Goal: Information Seeking & Learning: Learn about a topic

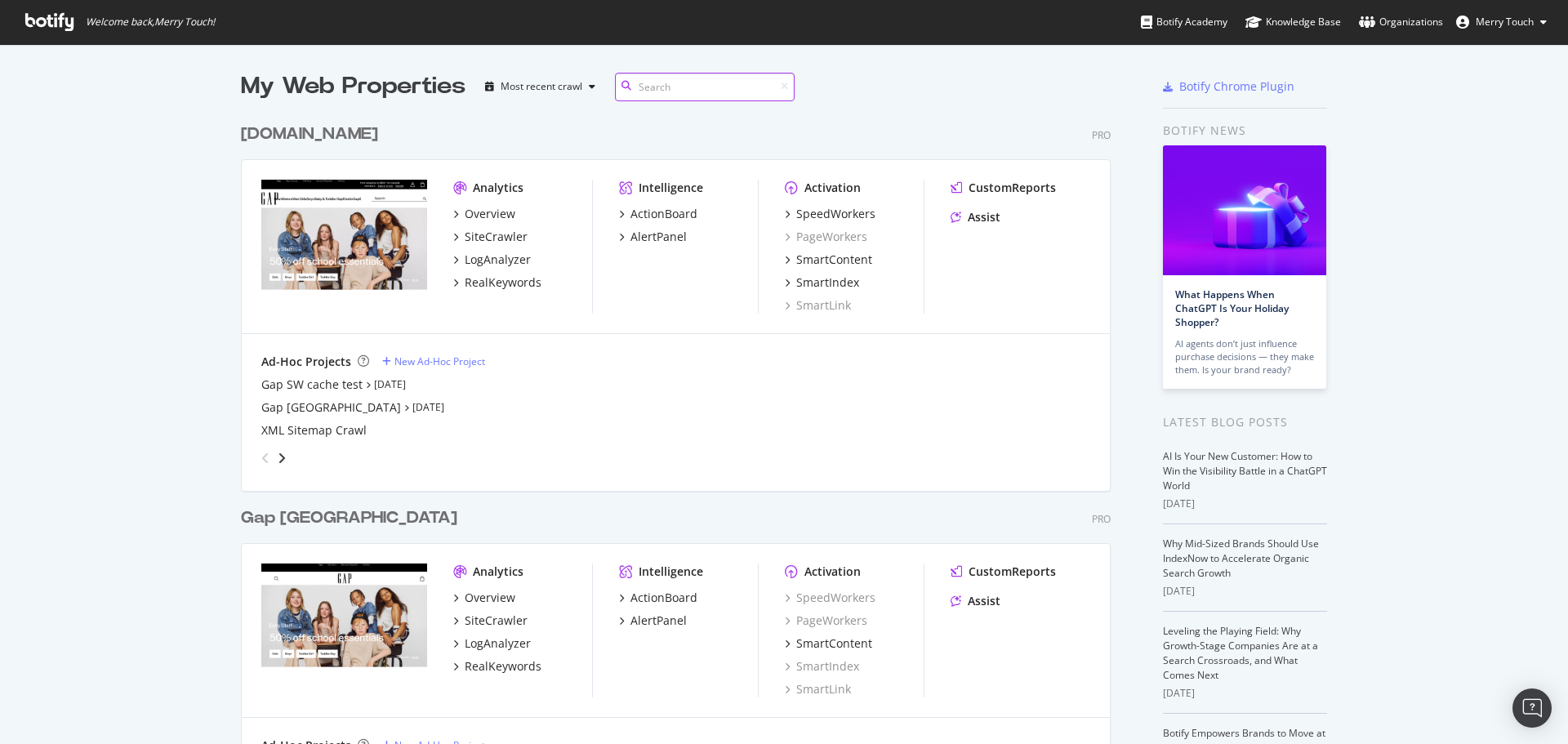
scroll to position [1869, 871]
click at [514, 280] on div "RealKeywords" at bounding box center [503, 282] width 77 height 17
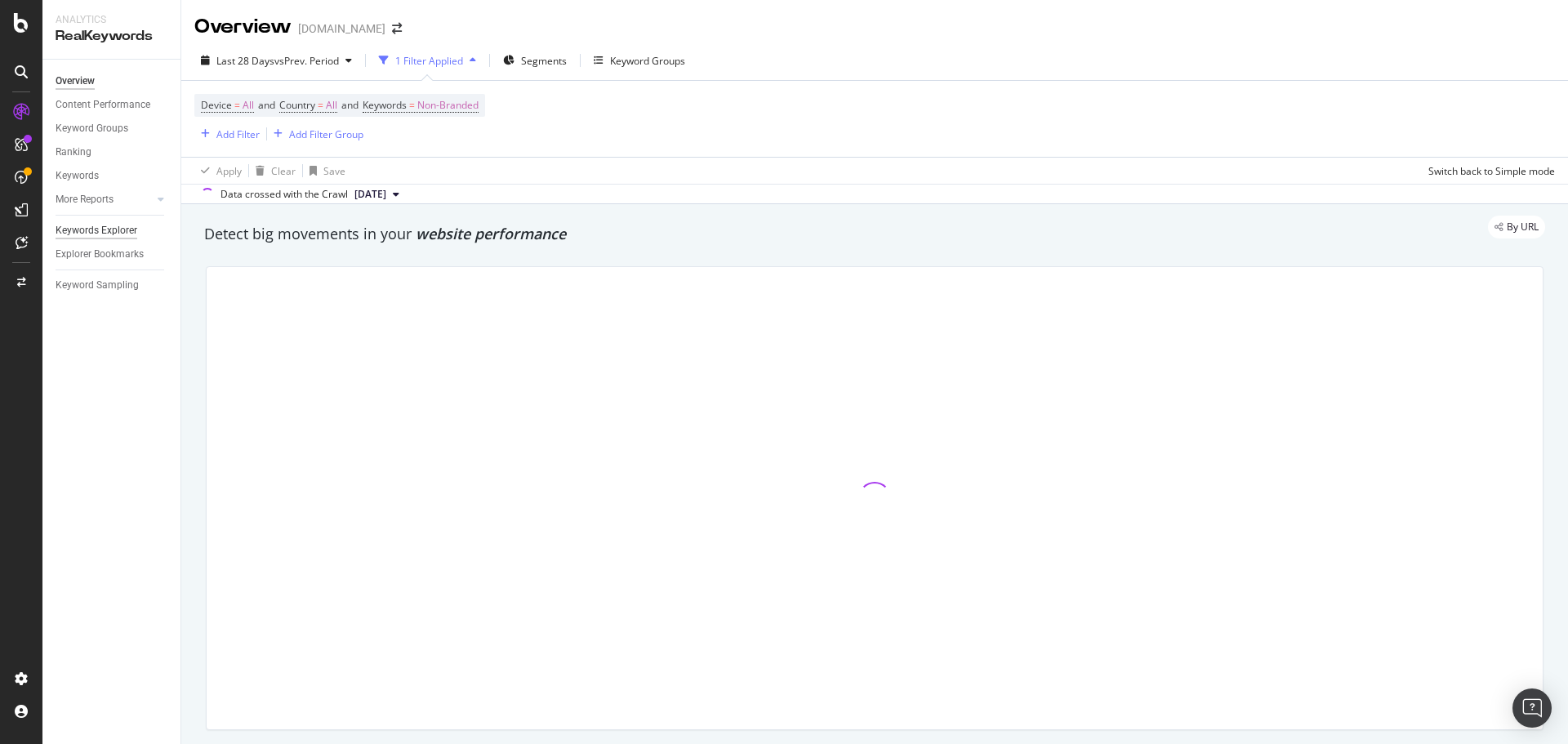
click at [96, 233] on div "Keywords Explorer" at bounding box center [95, 230] width 82 height 17
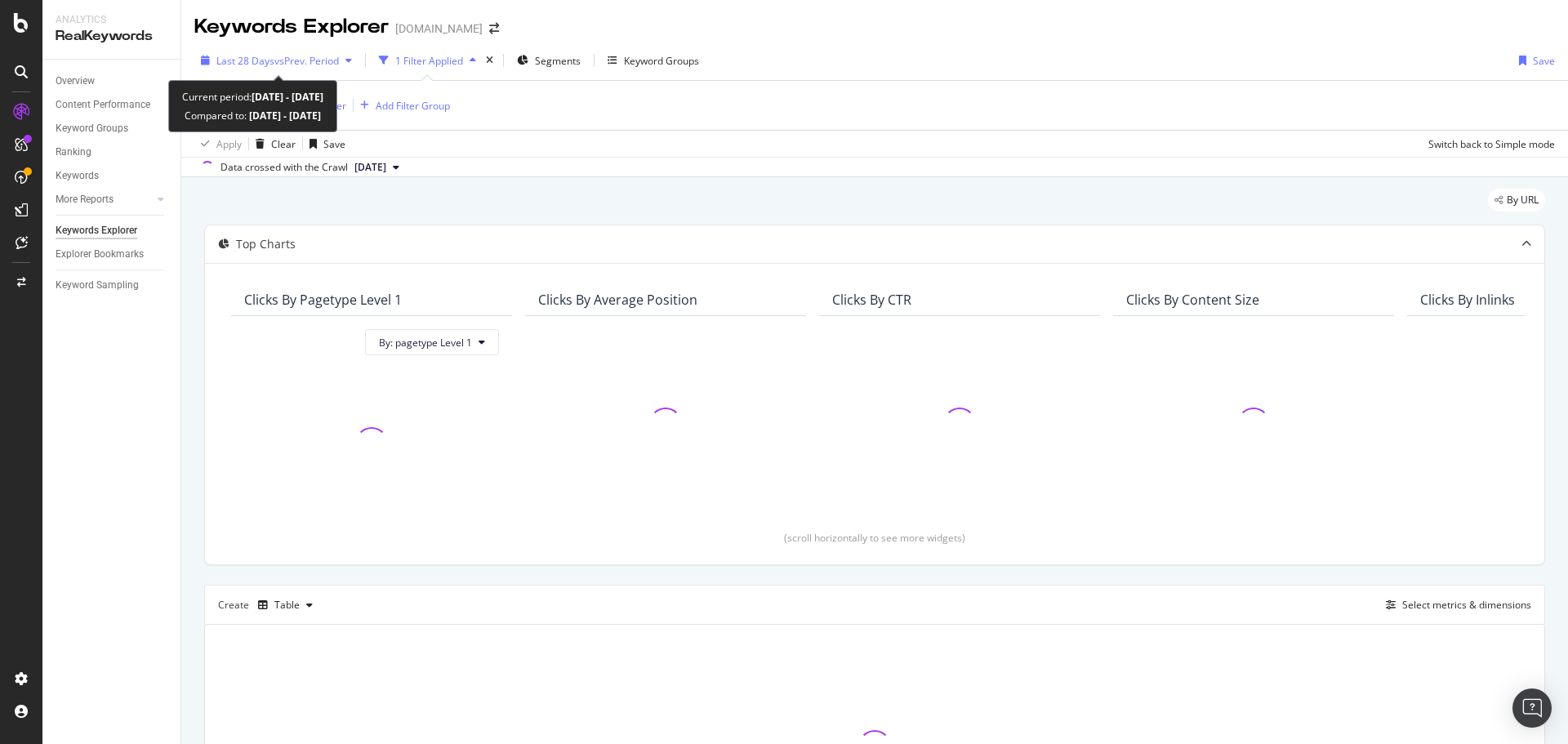
click at [290, 60] on span "vs Prev. Period" at bounding box center [307, 61] width 65 height 14
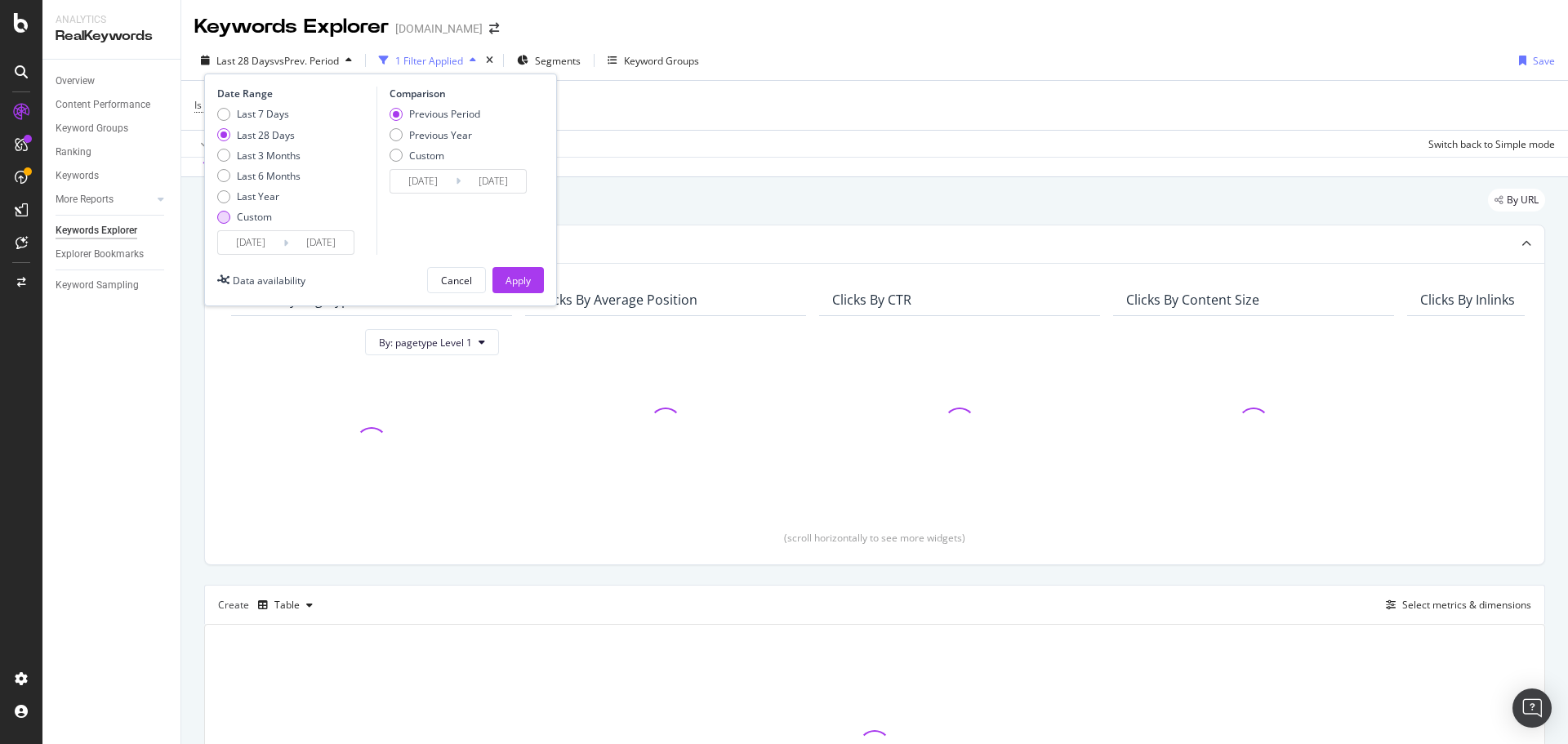
click at [257, 215] on div "Custom" at bounding box center [255, 217] width 35 height 14
click at [259, 238] on input "[DATE]" at bounding box center [251, 242] width 65 height 23
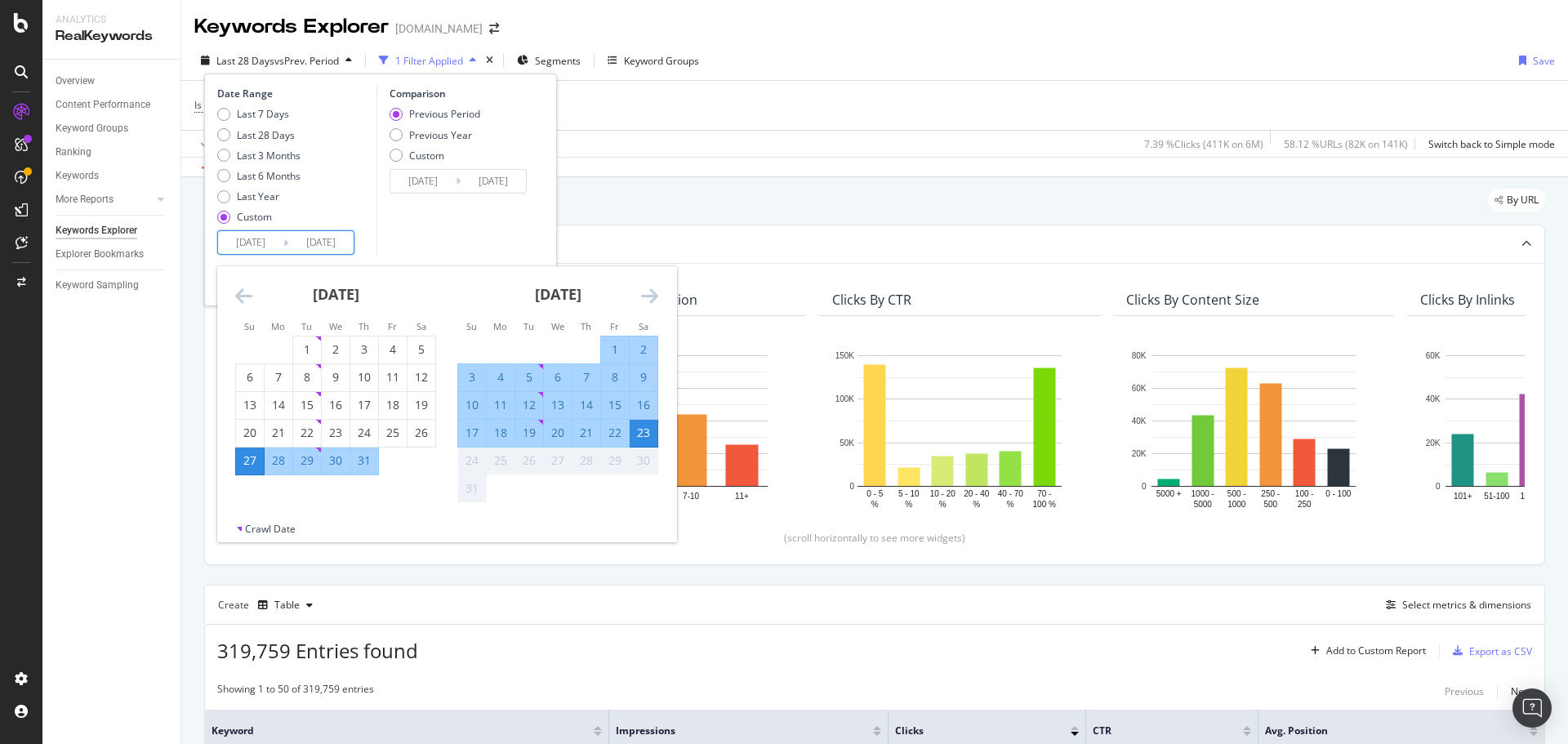
click at [251, 292] on icon "Move backward to switch to the previous month." at bounding box center [243, 296] width 17 height 20
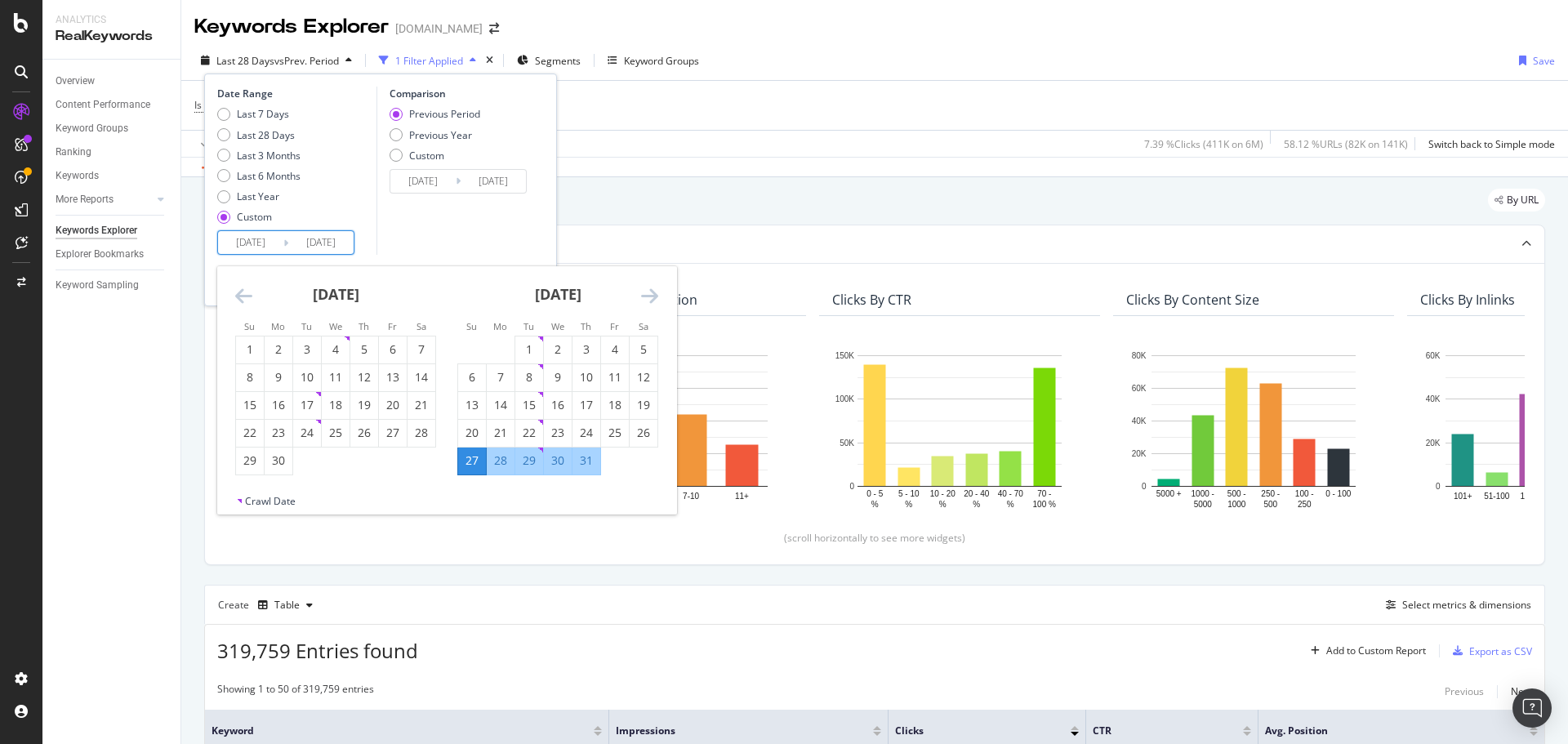
click at [251, 292] on icon "Move backward to switch to the previous month." at bounding box center [243, 296] width 17 height 20
click at [253, 183] on div "Last 7 Days Last 28 Days Last 3 Months Last 6 Months Last Year Custom" at bounding box center [259, 168] width 84 height 123
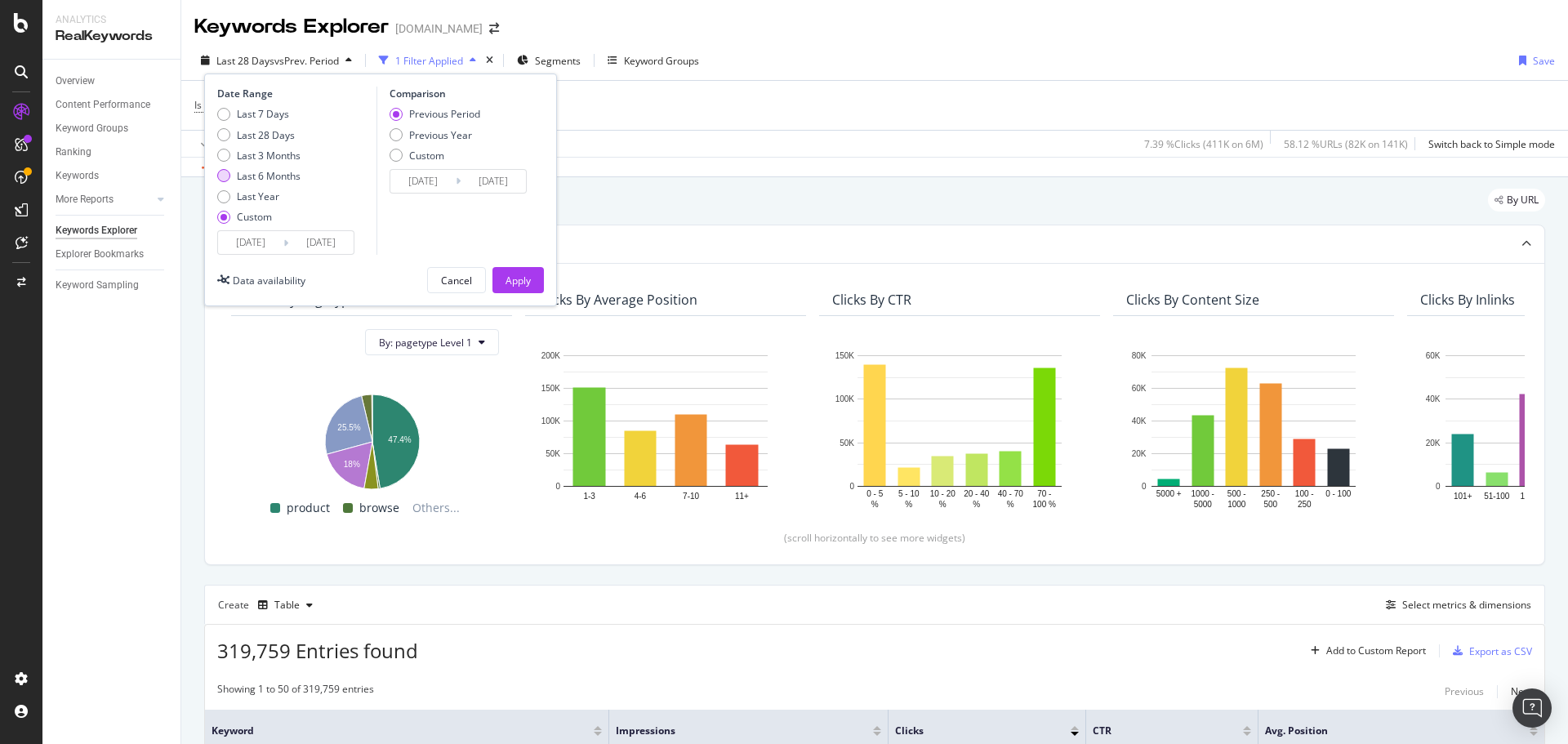
click at [253, 179] on div "Last 6 Months" at bounding box center [268, 176] width 64 height 14
type input "[DATE]"
click at [438, 134] on div "Previous Year" at bounding box center [440, 135] width 63 height 14
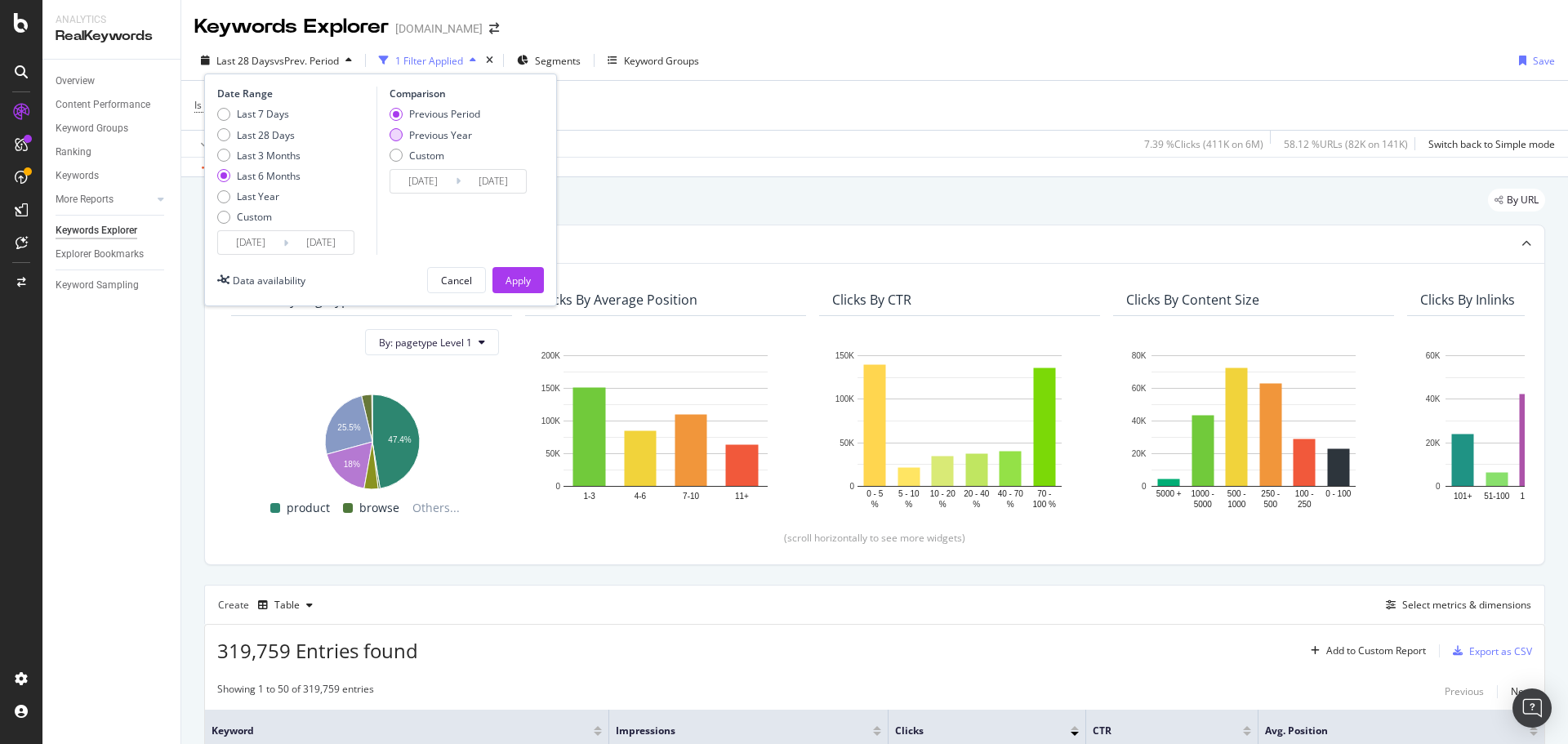
type input "[DATE]"
click at [511, 282] on div "Apply" at bounding box center [518, 280] width 26 height 14
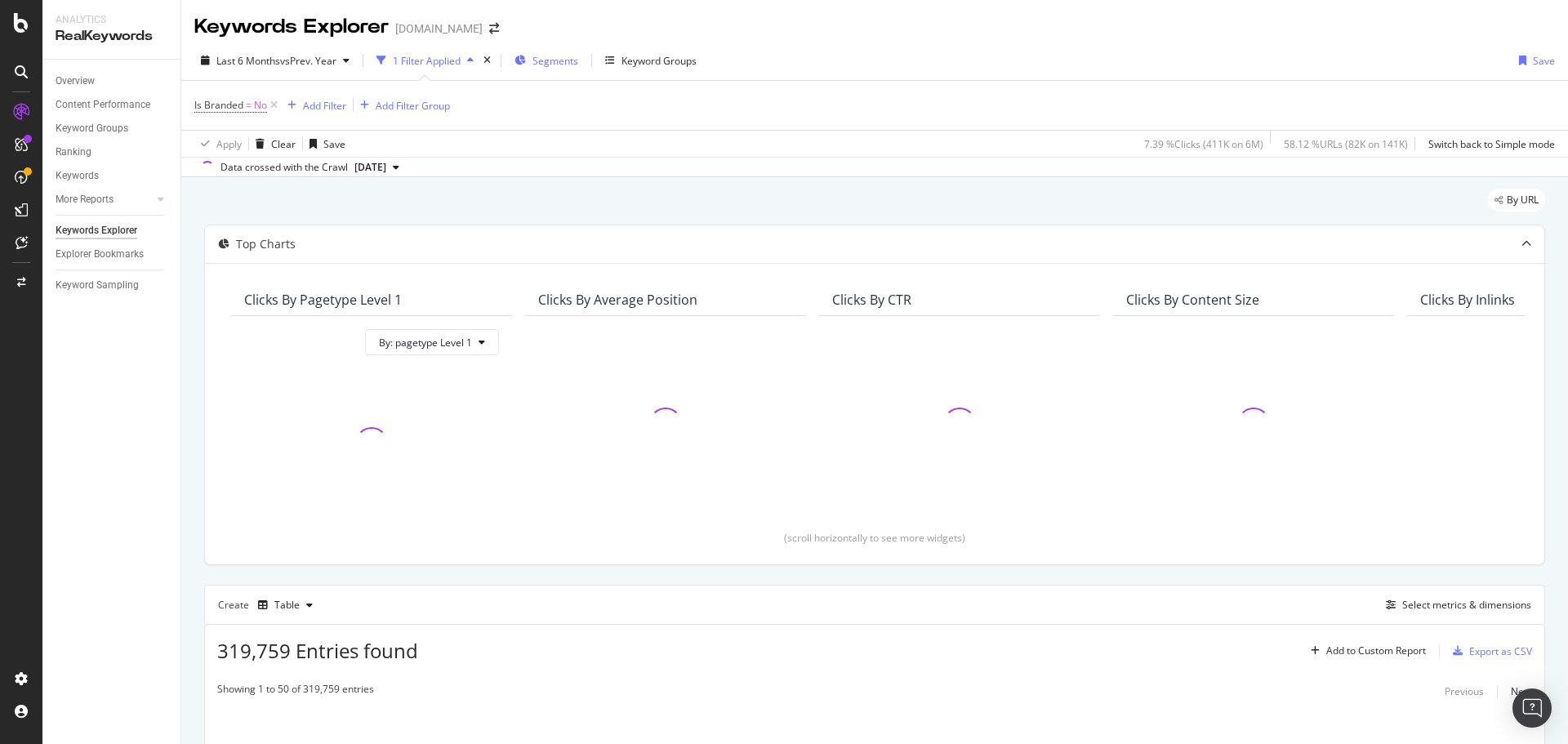
click at [549, 73] on div "Segments" at bounding box center [546, 60] width 64 height 25
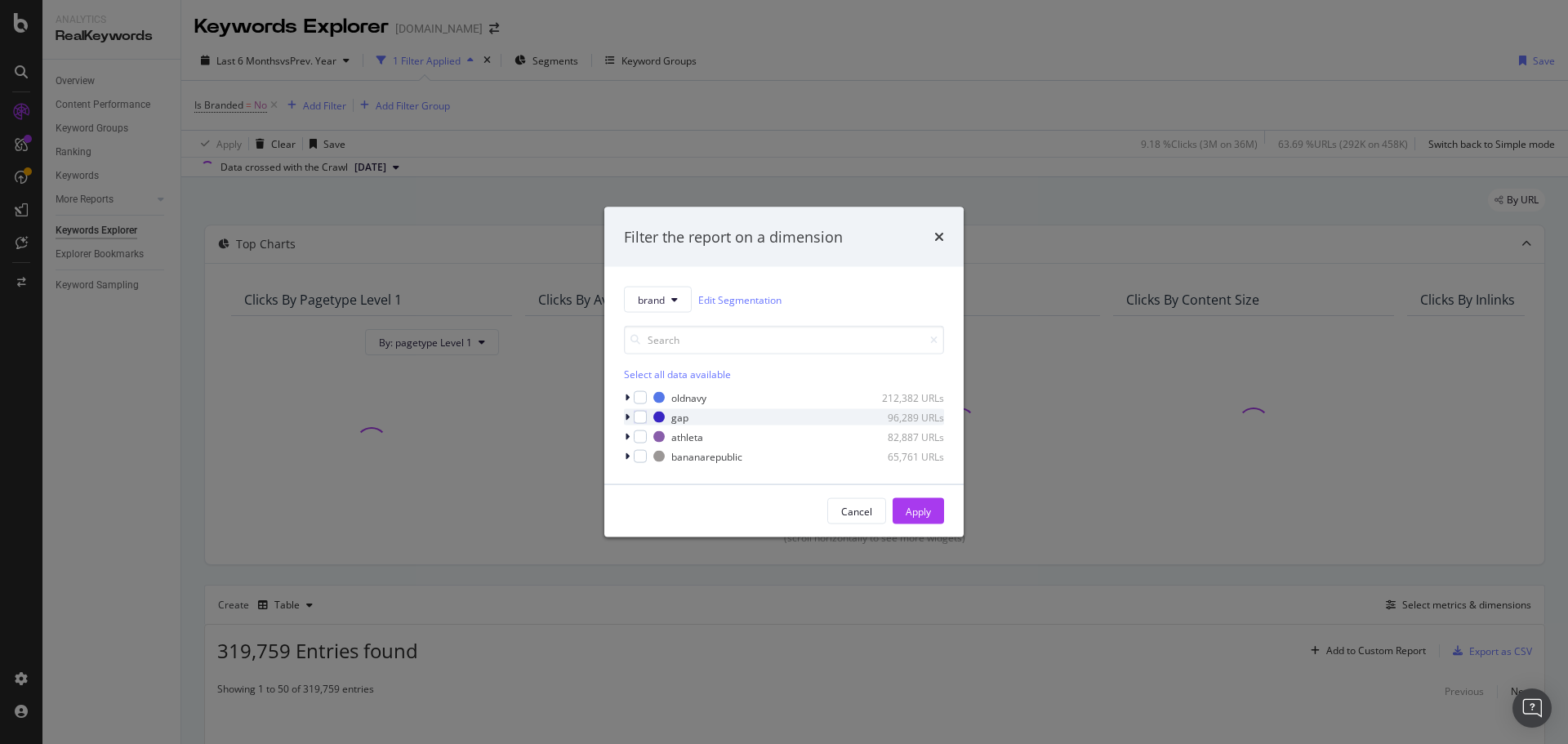
click at [648, 414] on div "gap 96,289 URLs" at bounding box center [784, 417] width 320 height 17
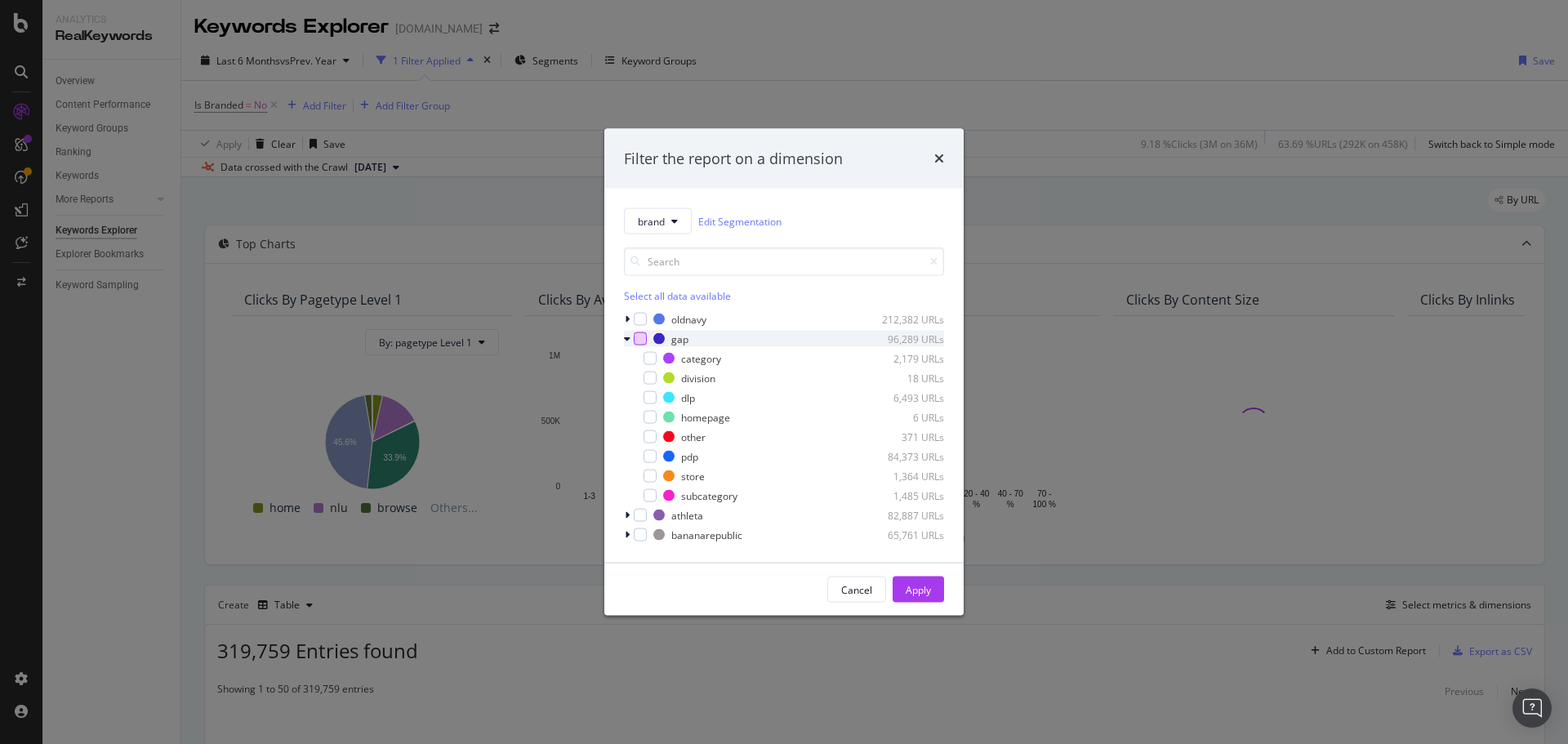
click at [636, 340] on div "modal" at bounding box center [640, 338] width 13 height 13
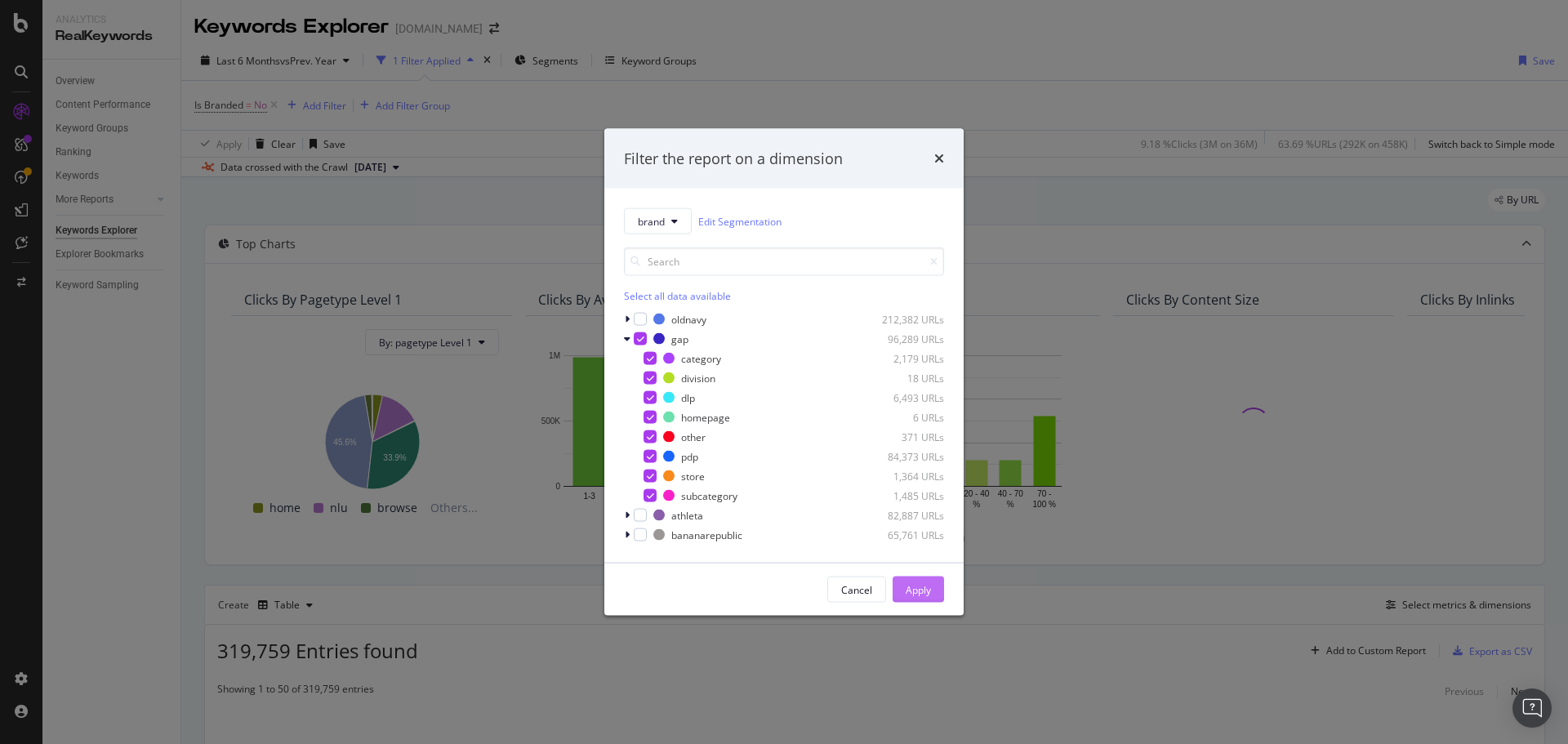
click at [920, 583] on div "Apply" at bounding box center [918, 589] width 26 height 14
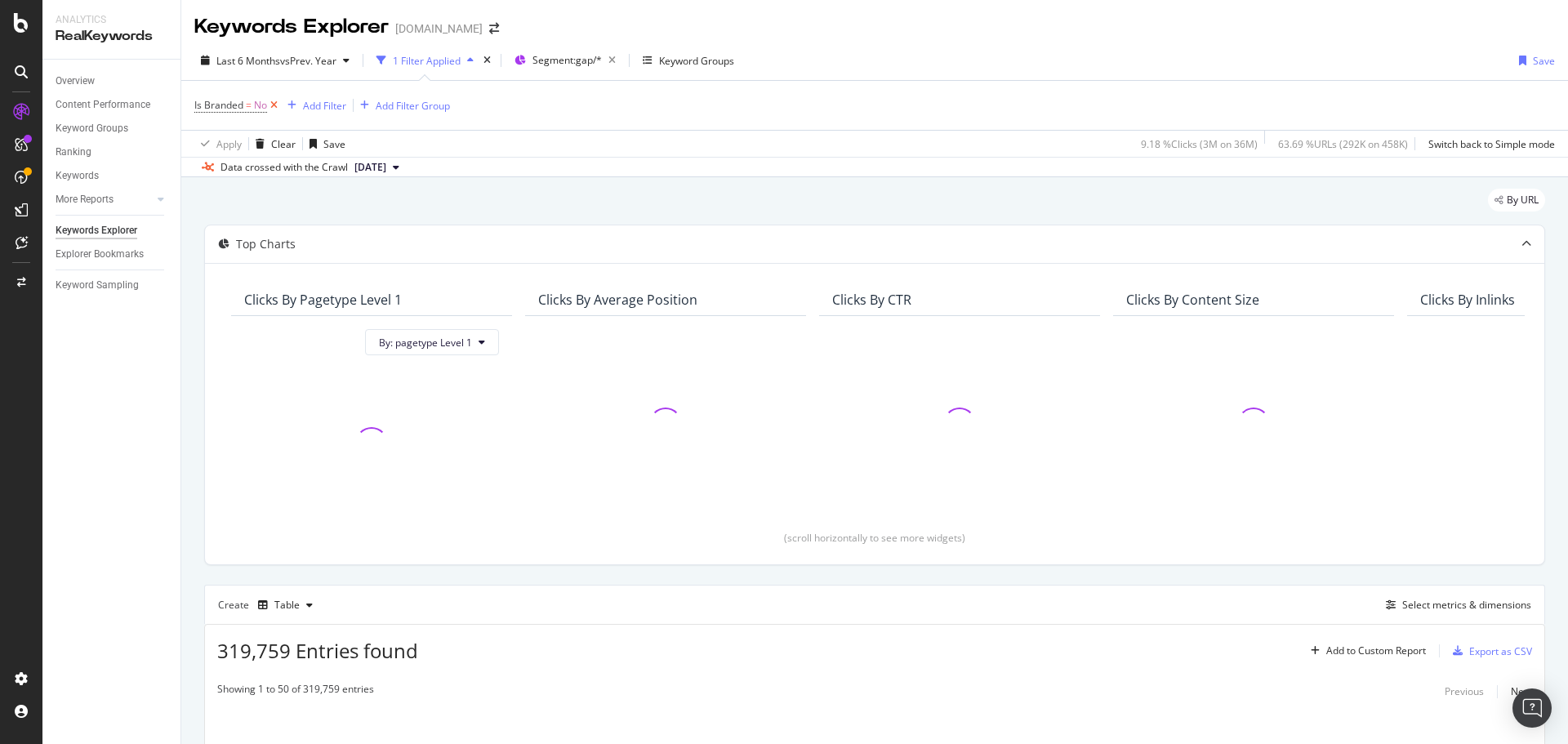
click at [274, 105] on icon at bounding box center [274, 105] width 14 height 17
click at [239, 104] on div "Add Filter" at bounding box center [238, 105] width 43 height 14
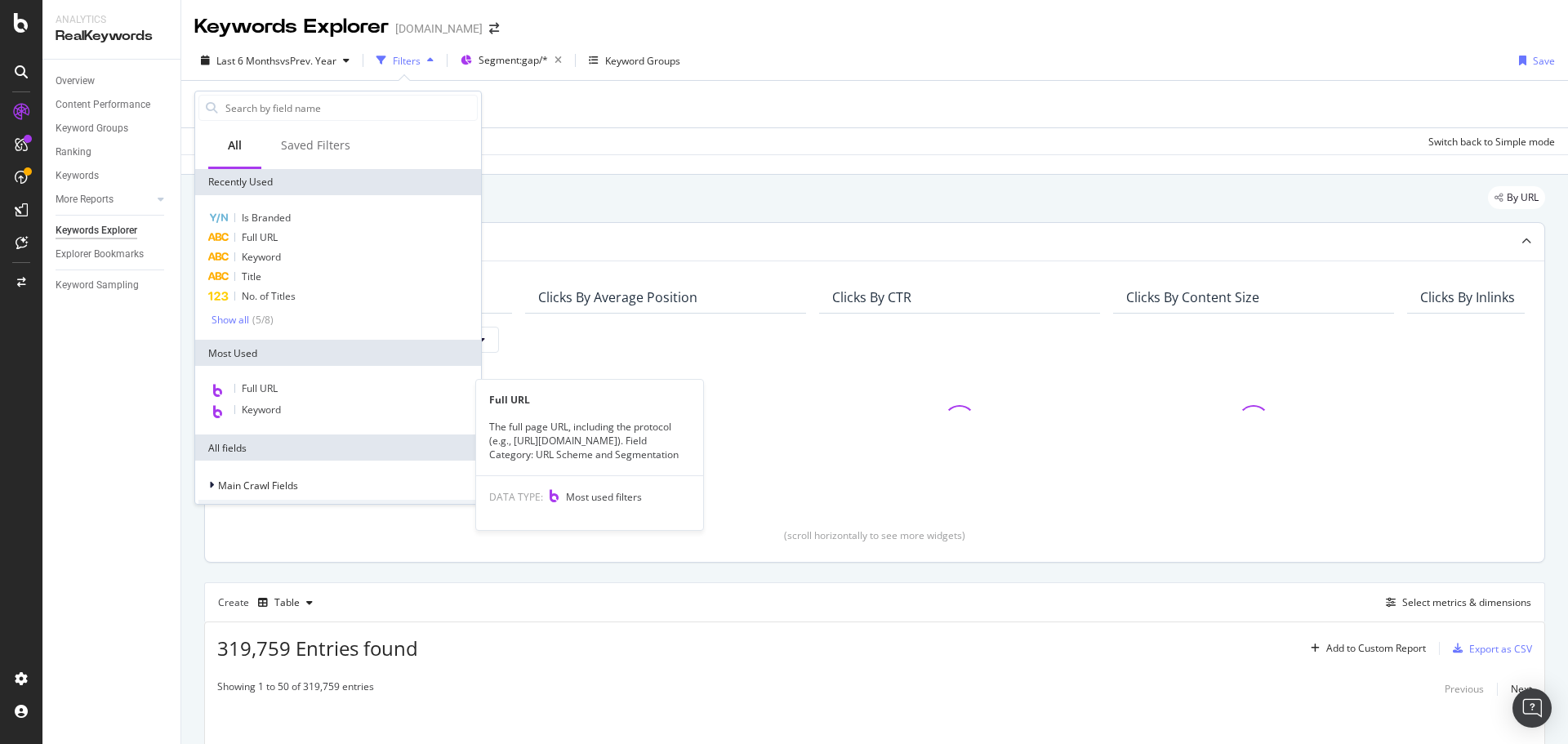
click at [263, 398] on div "Full URL" at bounding box center [338, 390] width 279 height 22
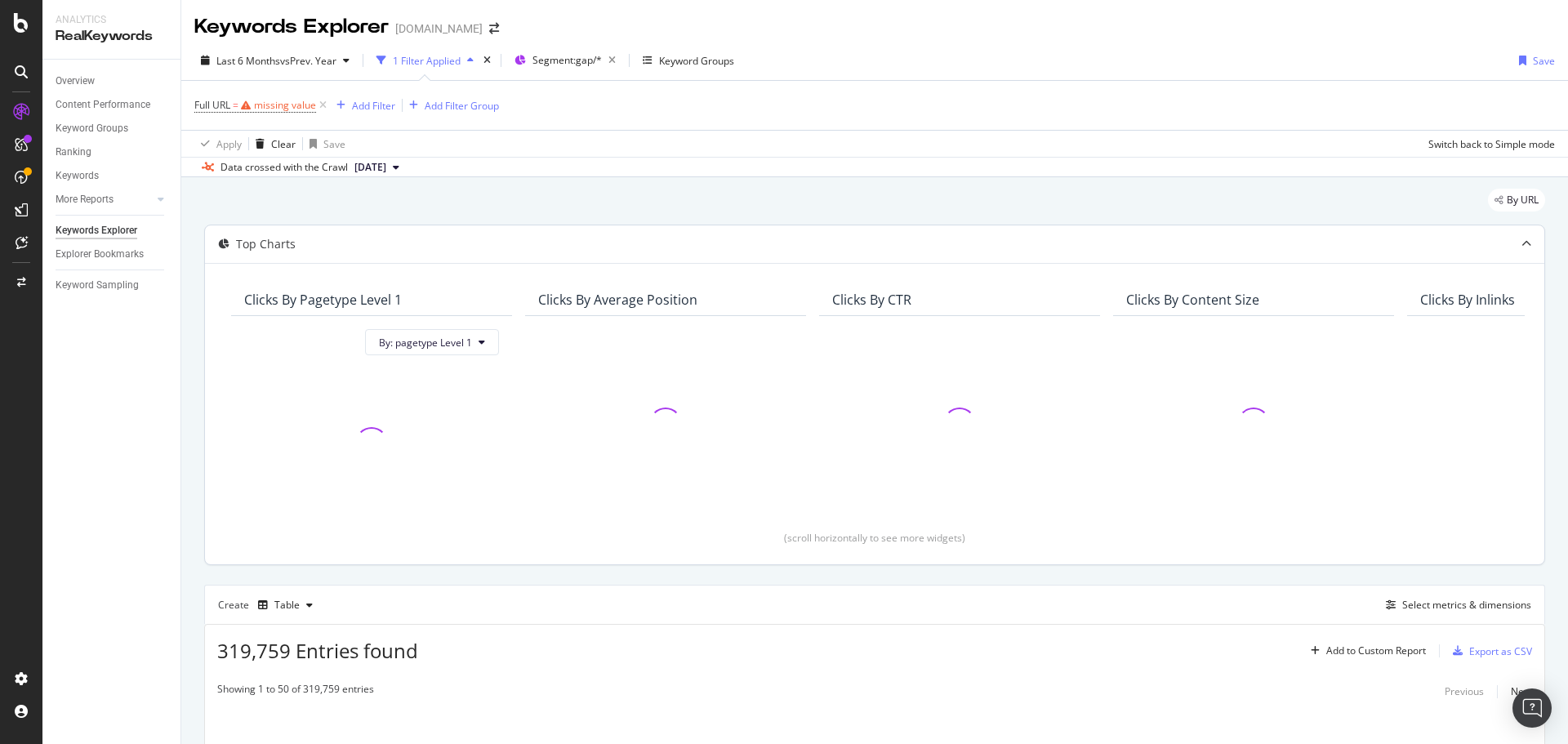
click at [263, 398] on div at bounding box center [371, 443] width 255 height 149
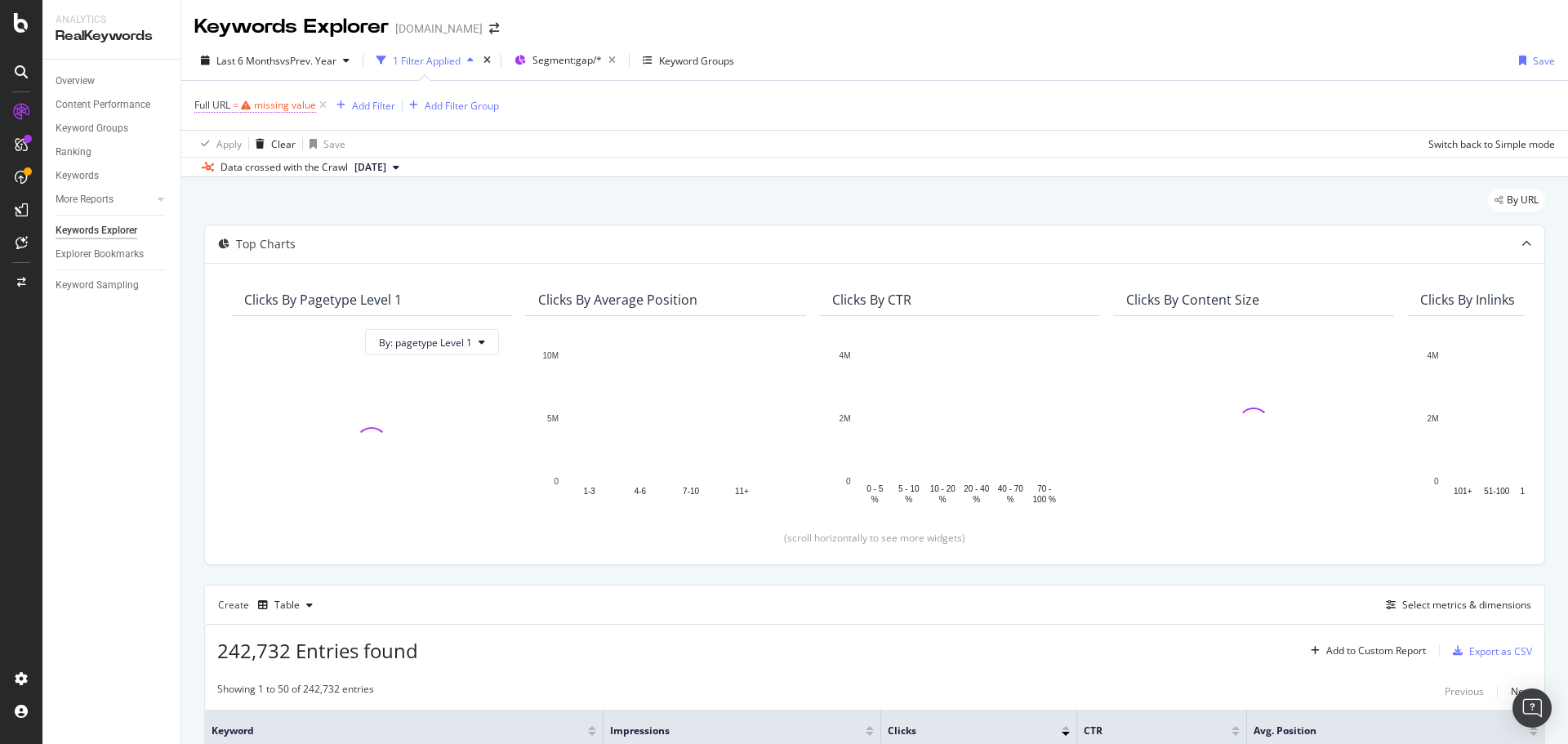
click at [315, 104] on div "missing value" at bounding box center [284, 105] width 62 height 14
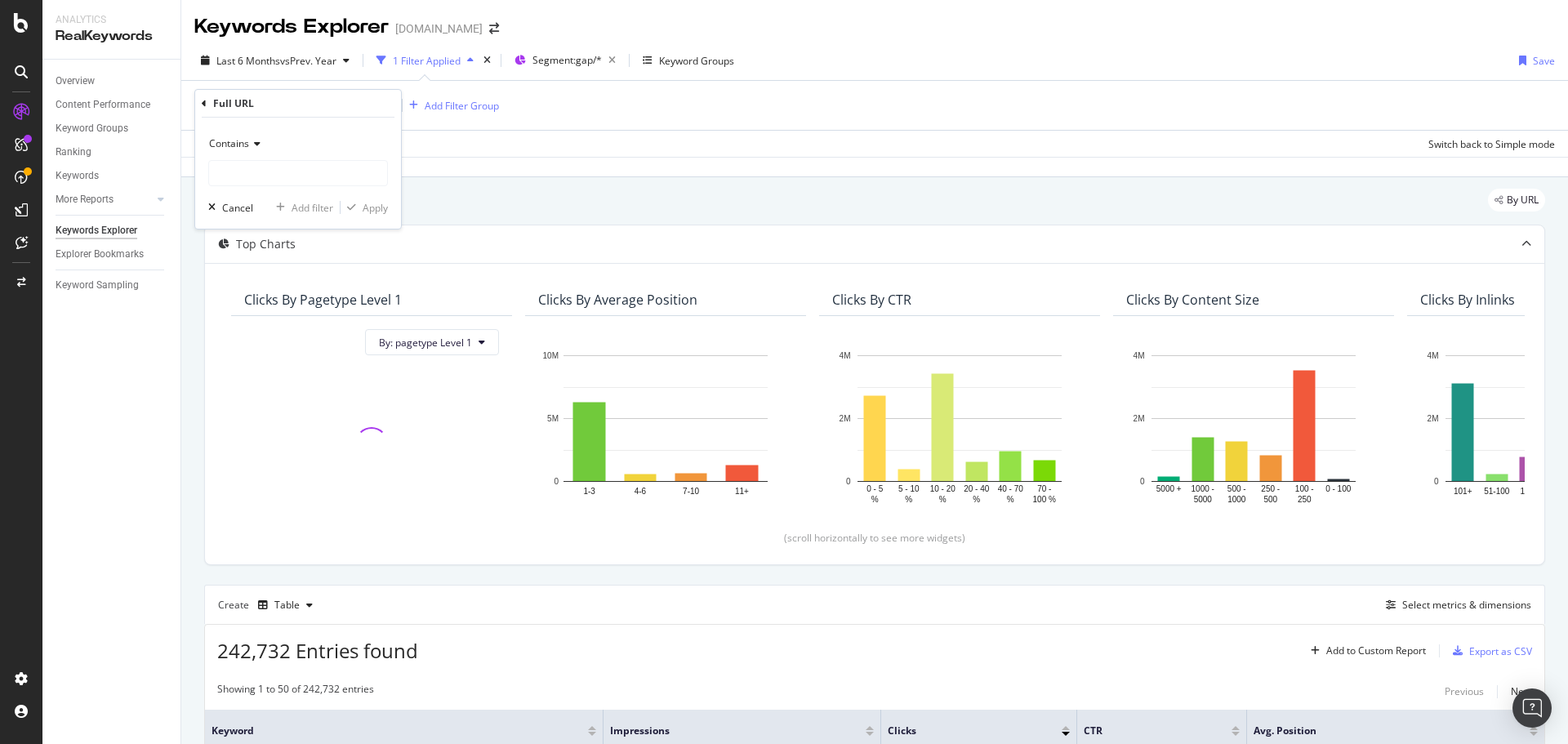
click at [204, 104] on icon at bounding box center [203, 104] width 5 height 10
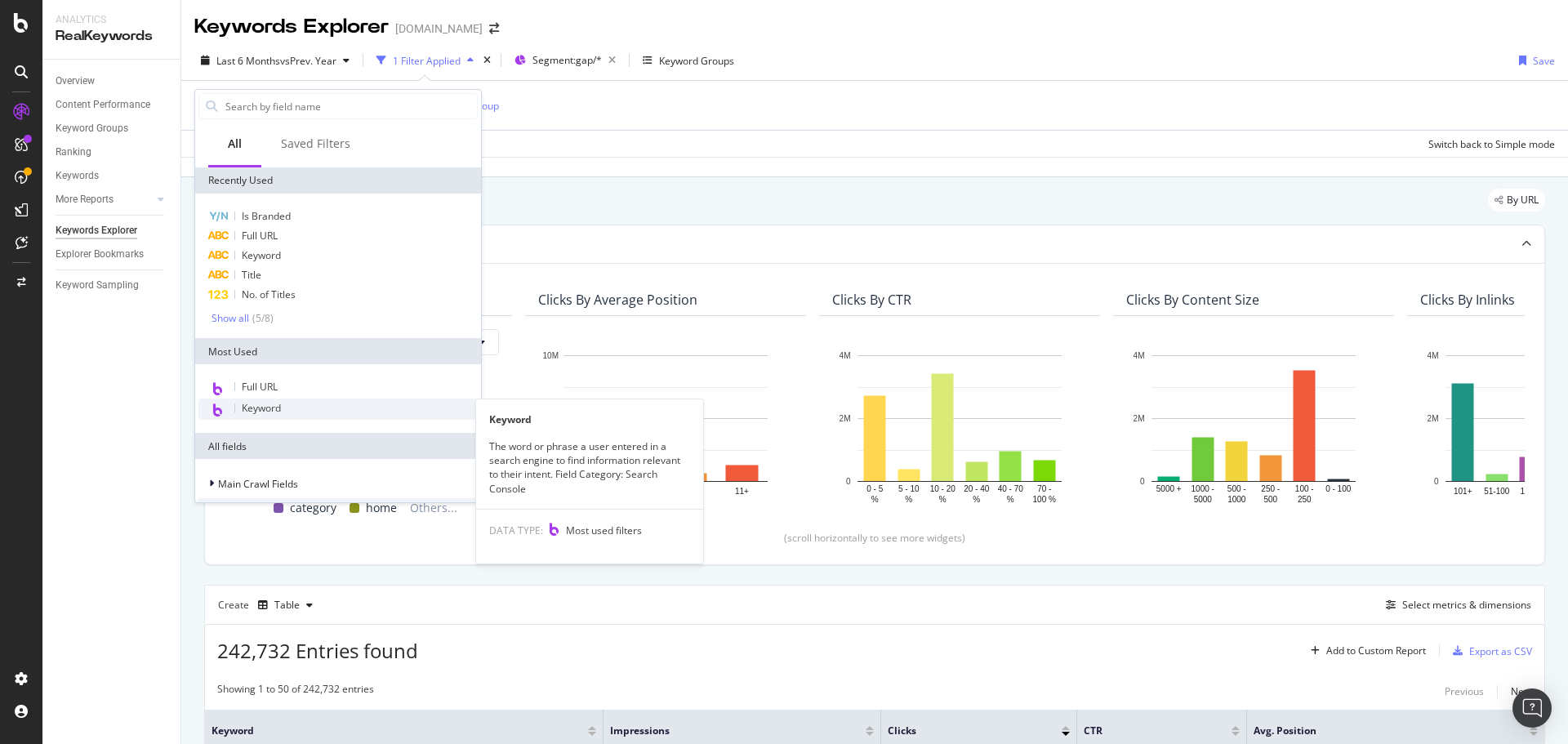
click at [268, 415] on span "Keyword" at bounding box center [261, 408] width 39 height 14
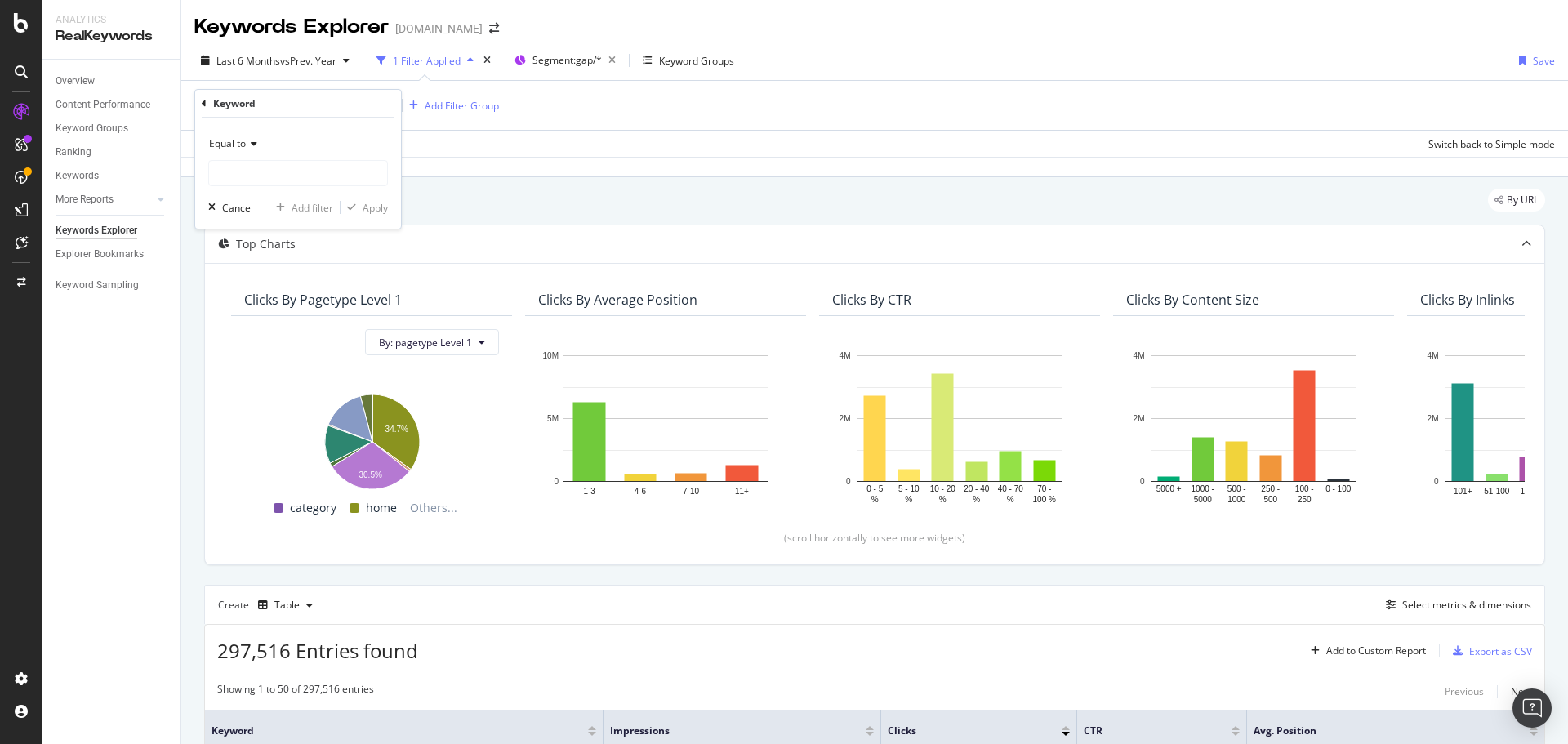
click at [221, 143] on span "Equal to" at bounding box center [227, 143] width 36 height 14
click at [258, 302] on div "Contains" at bounding box center [300, 305] width 175 height 22
click at [261, 151] on div "Contains" at bounding box center [298, 143] width 180 height 27
click at [292, 143] on div "Contains" at bounding box center [298, 143] width 180 height 27
click at [287, 171] on input "text" at bounding box center [298, 173] width 178 height 27
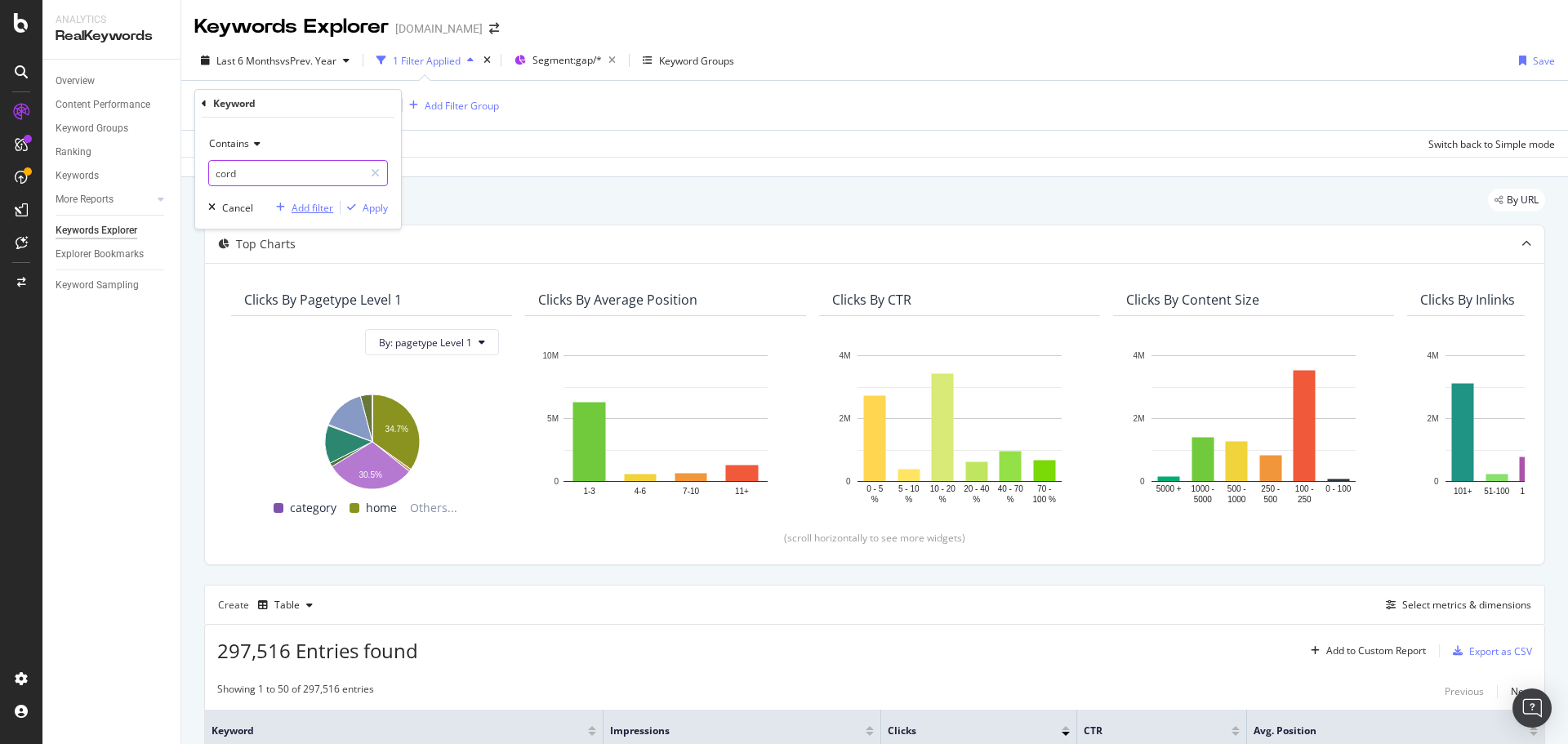
type input "cord"
click at [330, 201] on div "Add filter" at bounding box center [313, 207] width 41 height 14
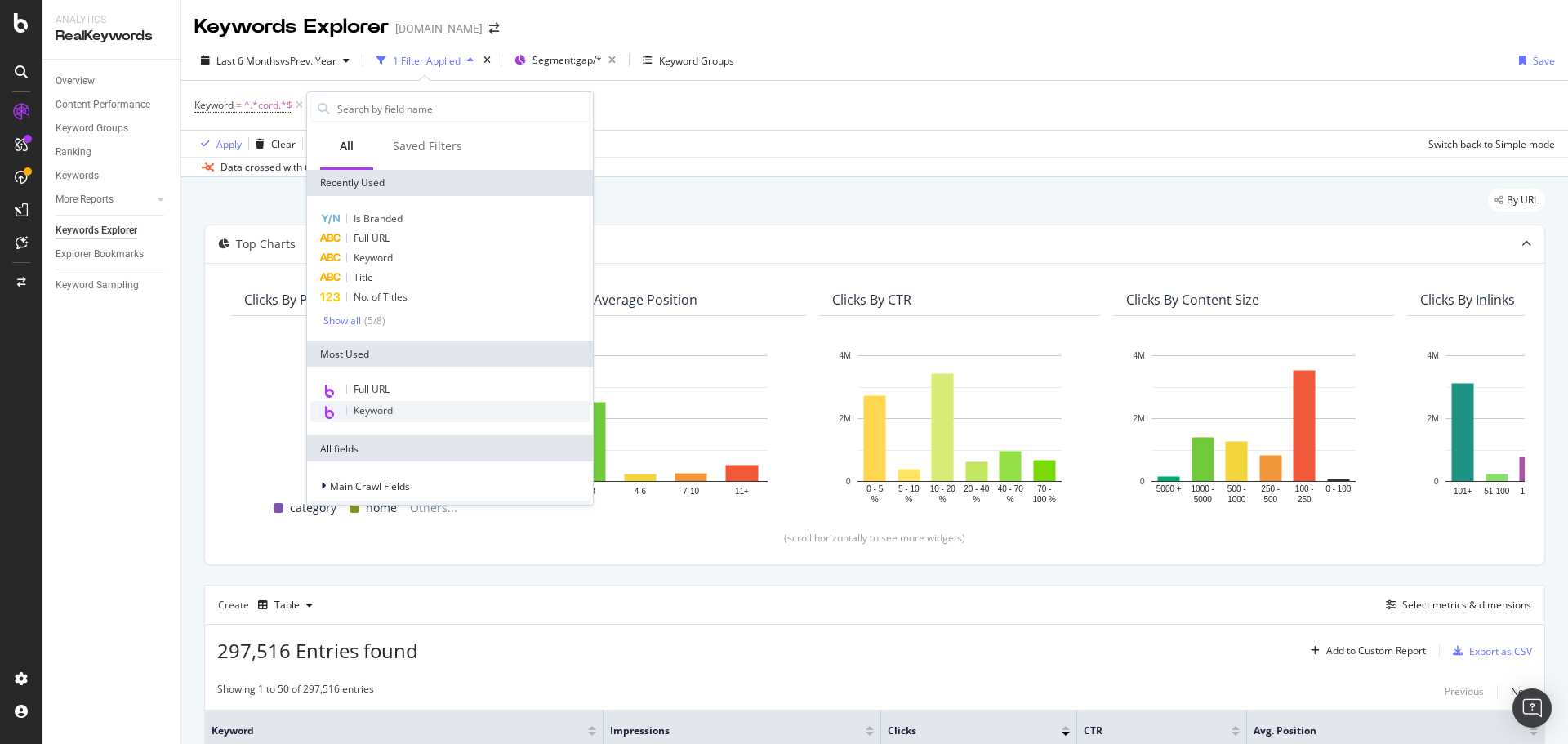
click at [376, 414] on span "Keyword" at bounding box center [374, 410] width 39 height 14
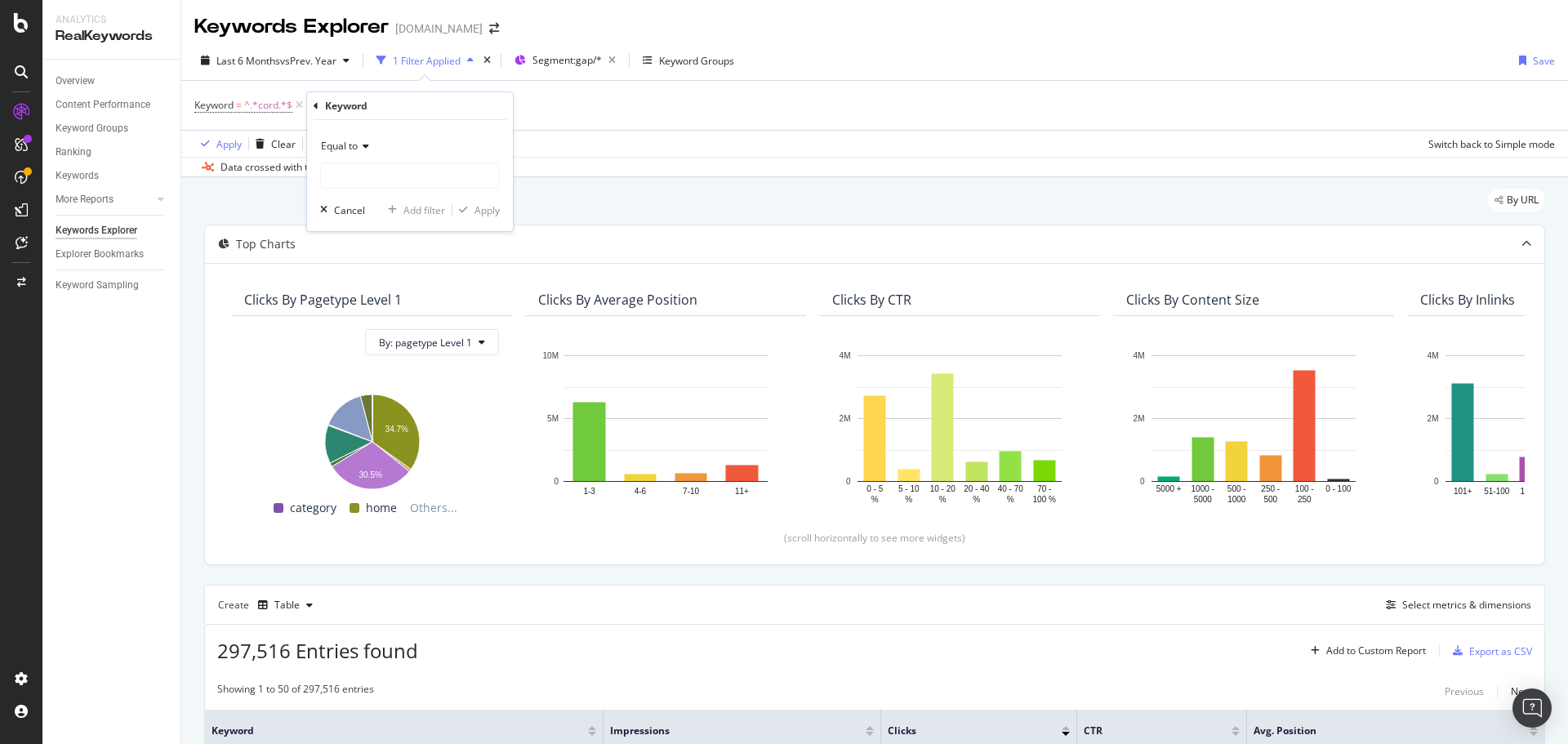
click at [351, 146] on span "Equal to" at bounding box center [339, 145] width 36 height 14
click at [374, 302] on div "Contains" at bounding box center [412, 308] width 175 height 22
click at [375, 182] on input "text" at bounding box center [410, 175] width 178 height 27
type input "corduroy"
drag, startPoint x: 471, startPoint y: 214, endPoint x: 394, endPoint y: 158, distance: 95.2
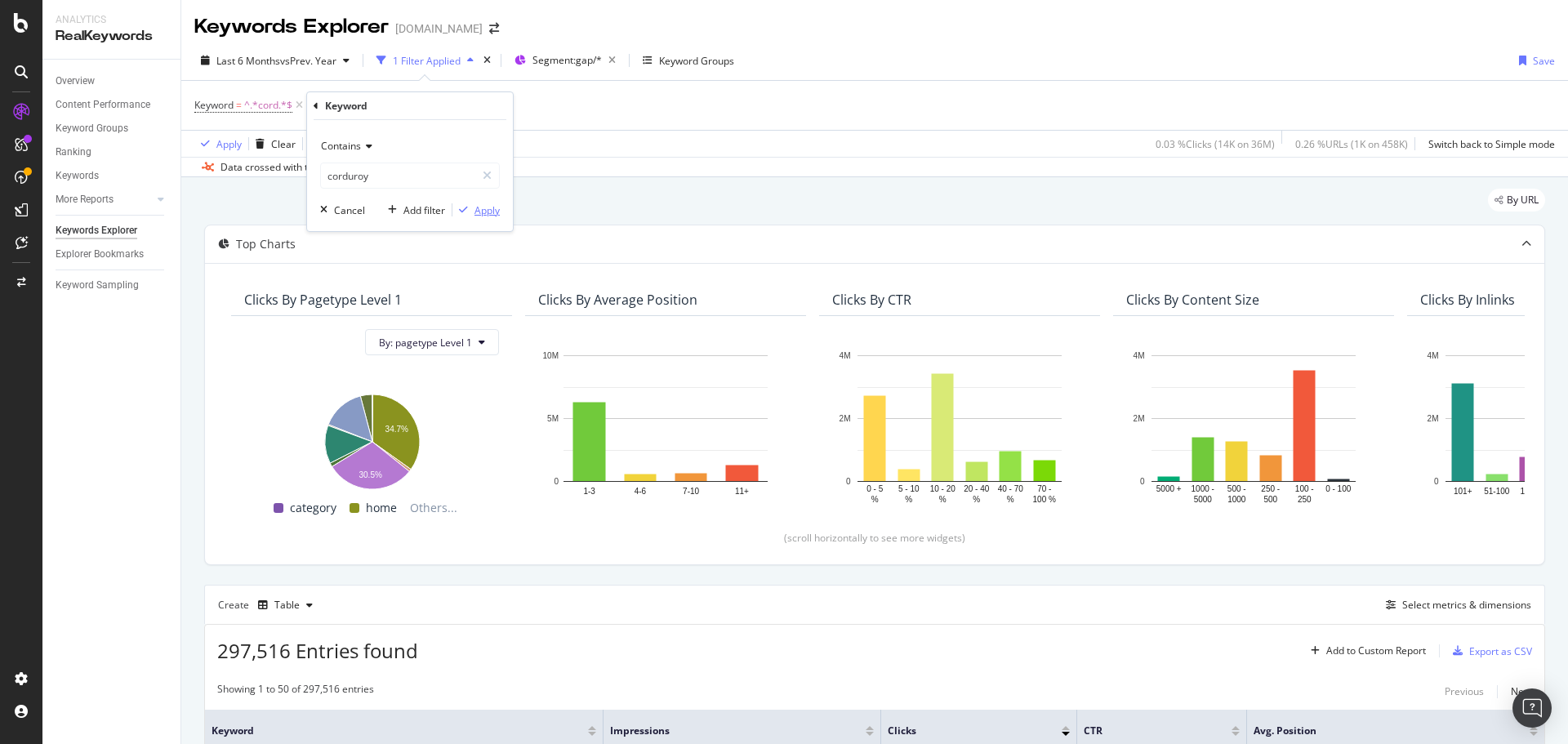
click at [472, 214] on div "button" at bounding box center [463, 210] width 22 height 10
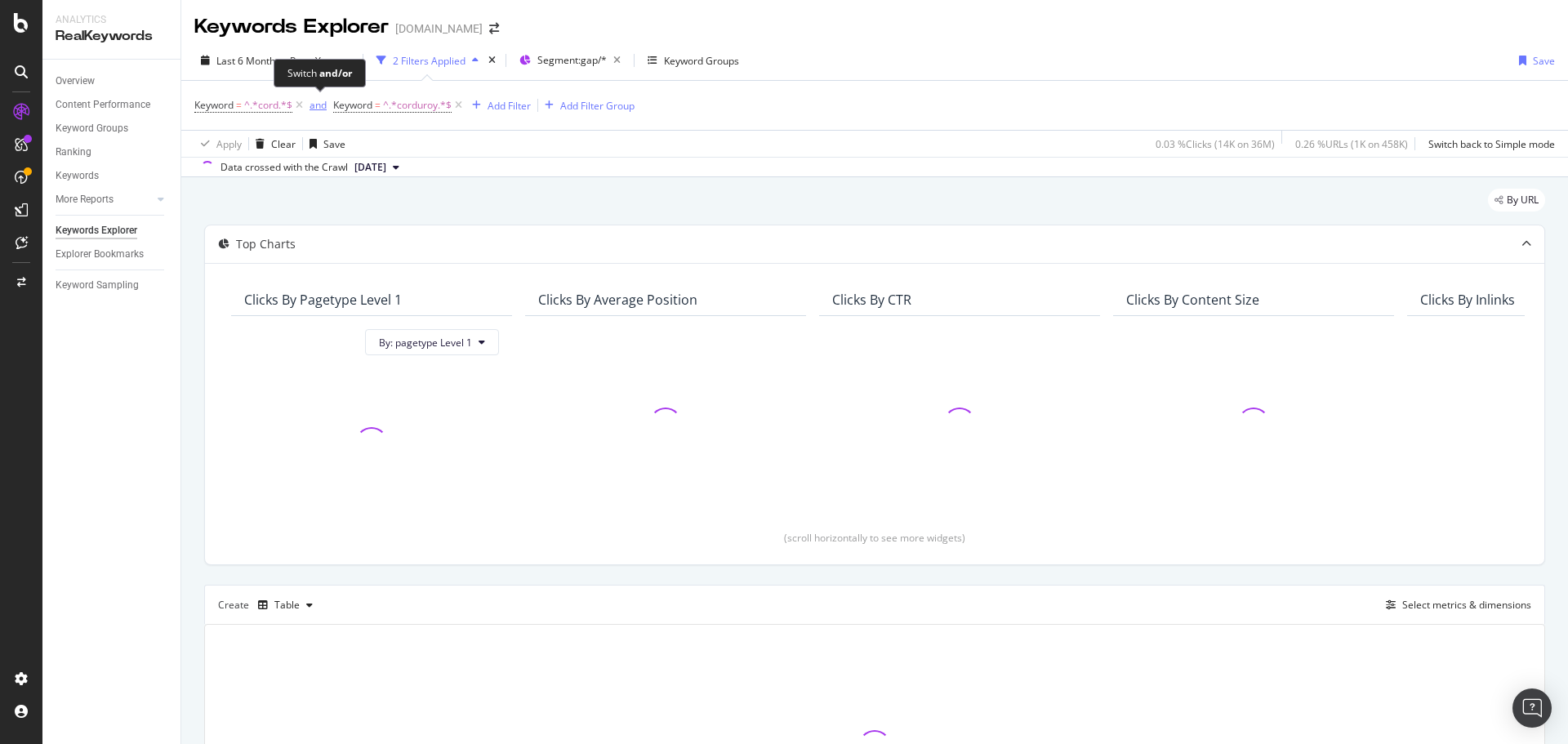
click at [319, 100] on div "and" at bounding box center [318, 105] width 17 height 14
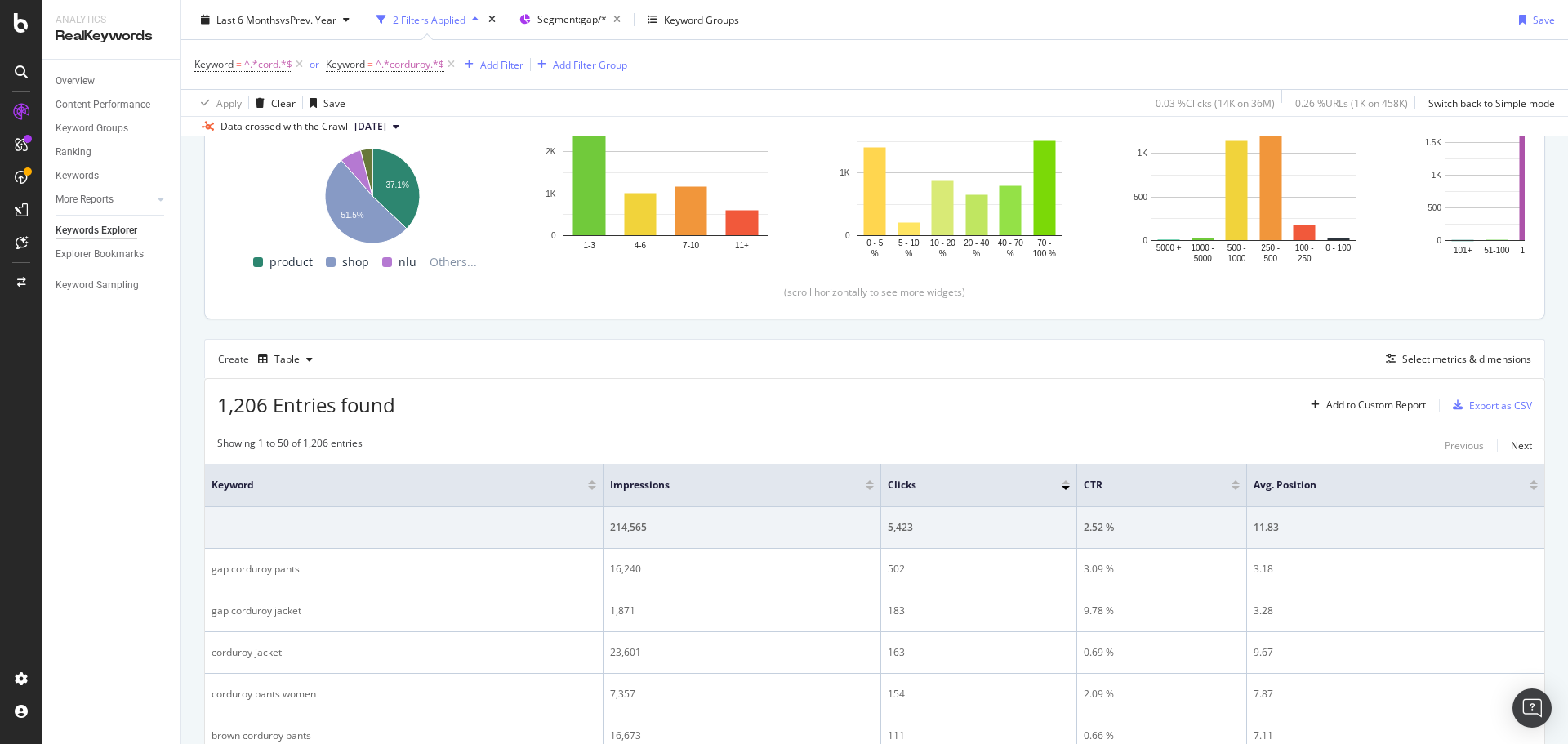
scroll to position [245, 0]
click at [1426, 372] on div "Create Table Select metrics & dimensions" at bounding box center [875, 360] width 1341 height 39
click at [1426, 363] on div "Select metrics & dimensions" at bounding box center [1467, 360] width 129 height 14
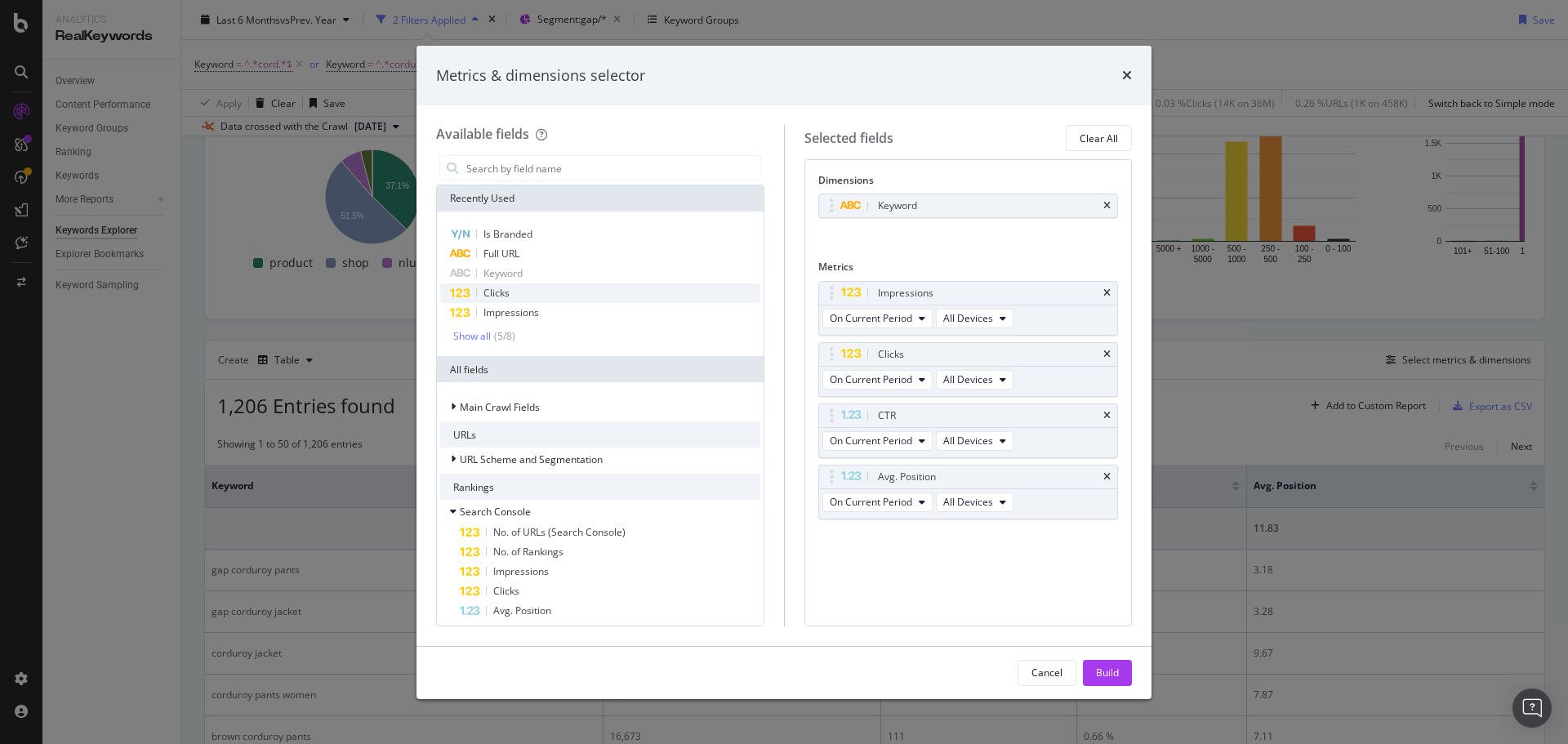
click at [544, 297] on div "Clicks" at bounding box center [601, 293] width 320 height 20
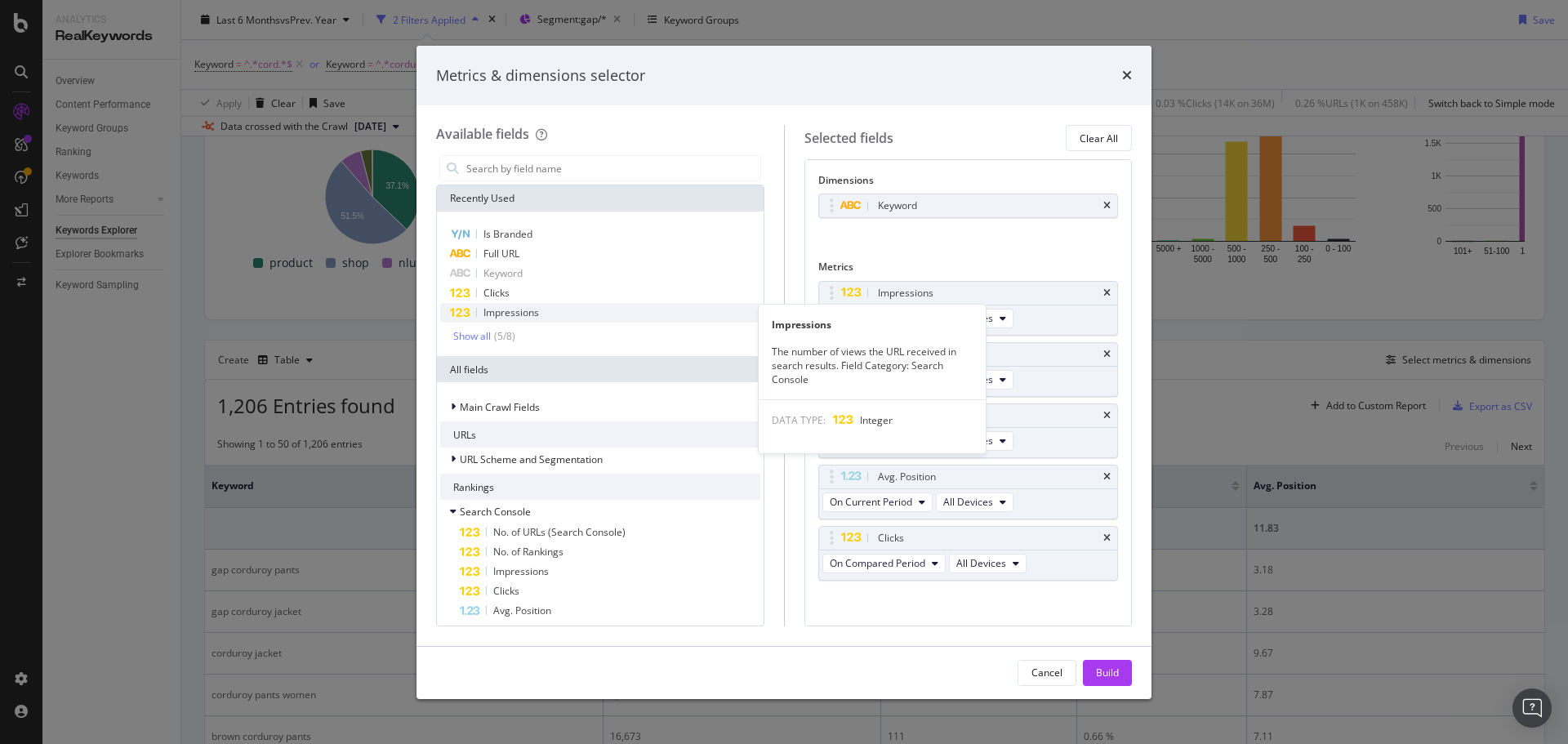
click at [540, 307] on div "Impressions" at bounding box center [601, 313] width 320 height 20
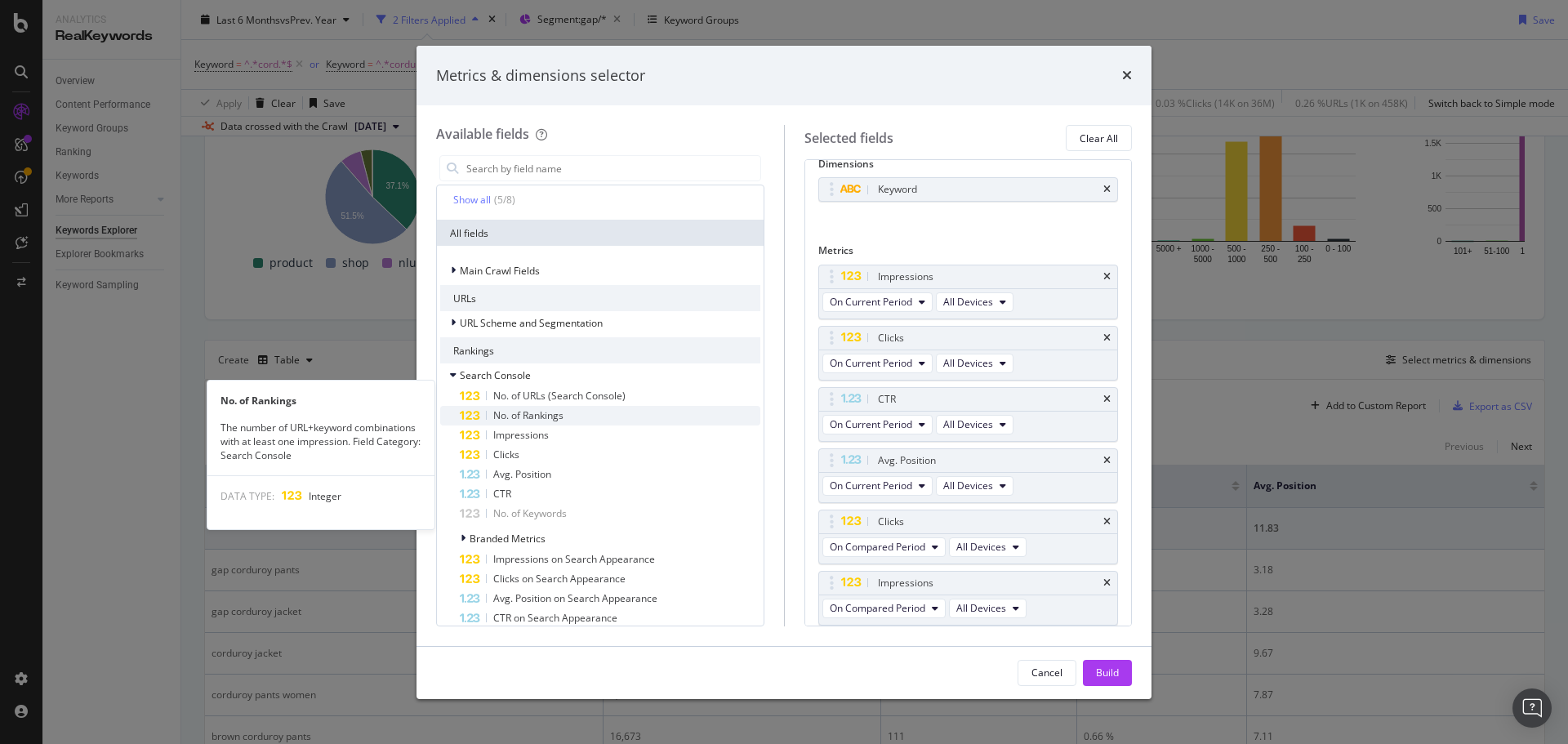
scroll to position [163, 0]
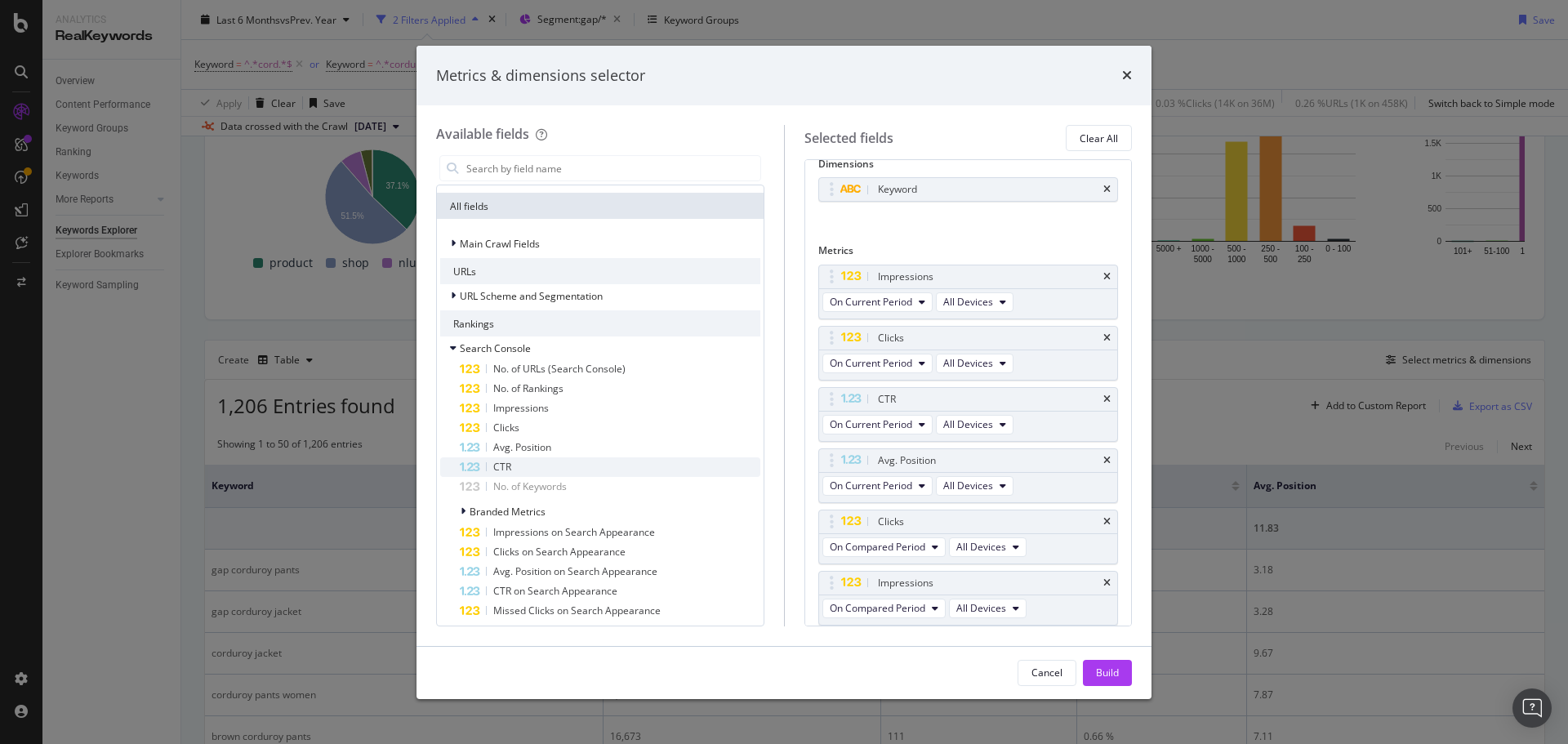
click at [537, 467] on div "CTR" at bounding box center [610, 467] width 301 height 20
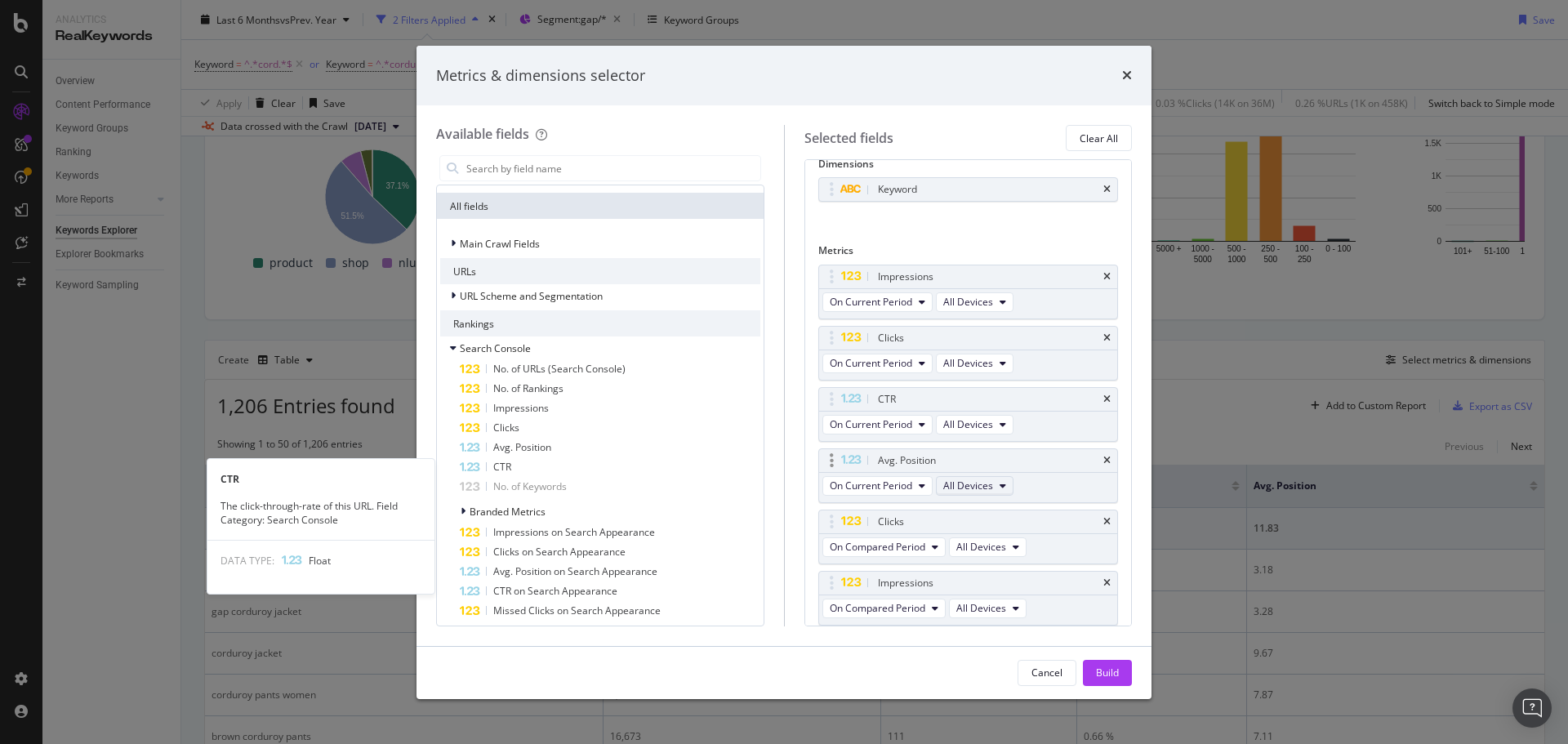
scroll to position [78, 0]
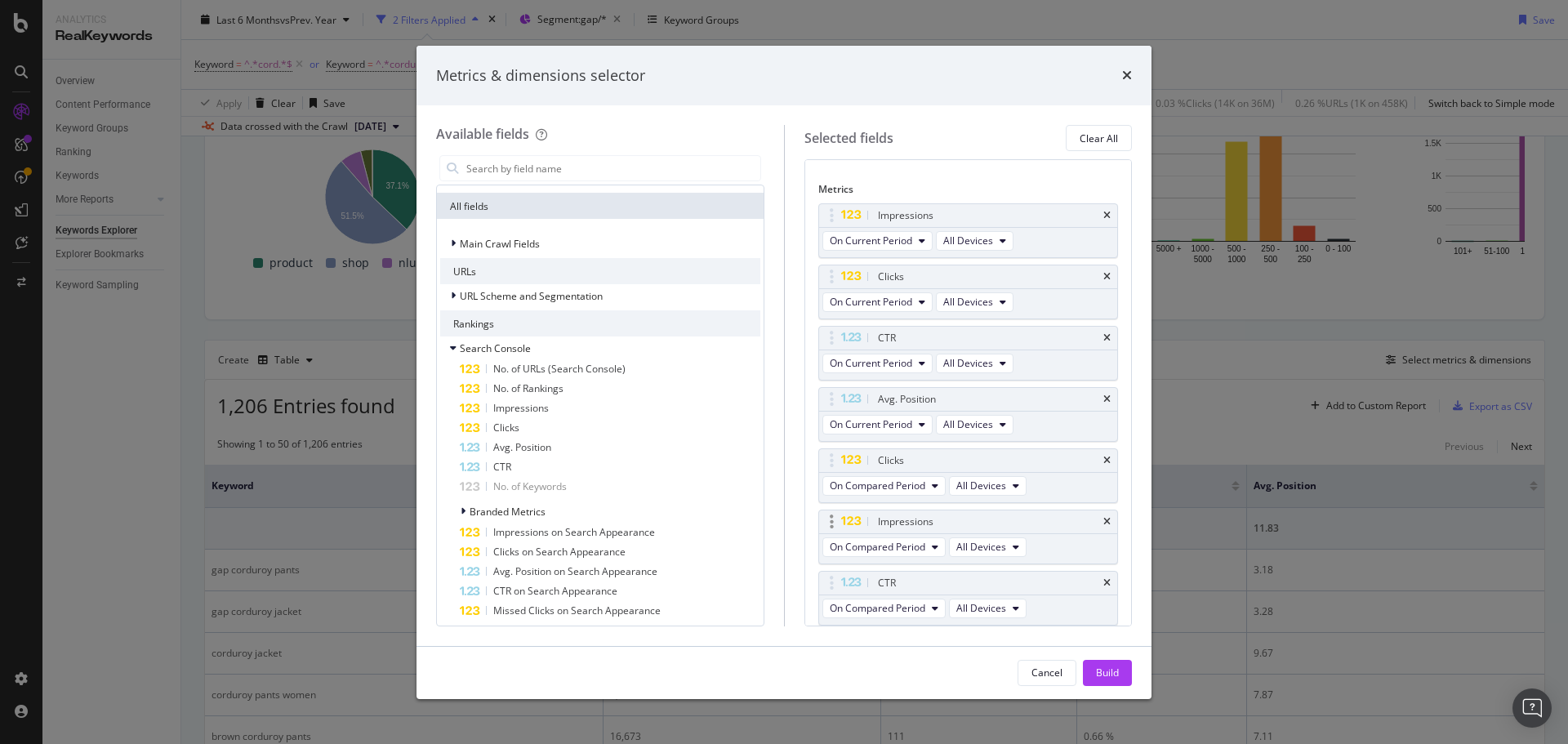
click at [825, 509] on div "Impressions On Compared Period All Devices" at bounding box center [969, 537] width 301 height 55
drag, startPoint x: 825, startPoint y: 514, endPoint x: 823, endPoint y: 263, distance: 251.0
click at [823, 263] on body "Analytics RealKeywords Overview Content Performance Keyword Groups Ranking Keyw…" at bounding box center [784, 372] width 1568 height 744
click at [911, 306] on span "On Compared Period" at bounding box center [877, 302] width 95 height 14
click at [930, 391] on span "Diff. between Periods - Percentage" at bounding box center [915, 391] width 157 height 15
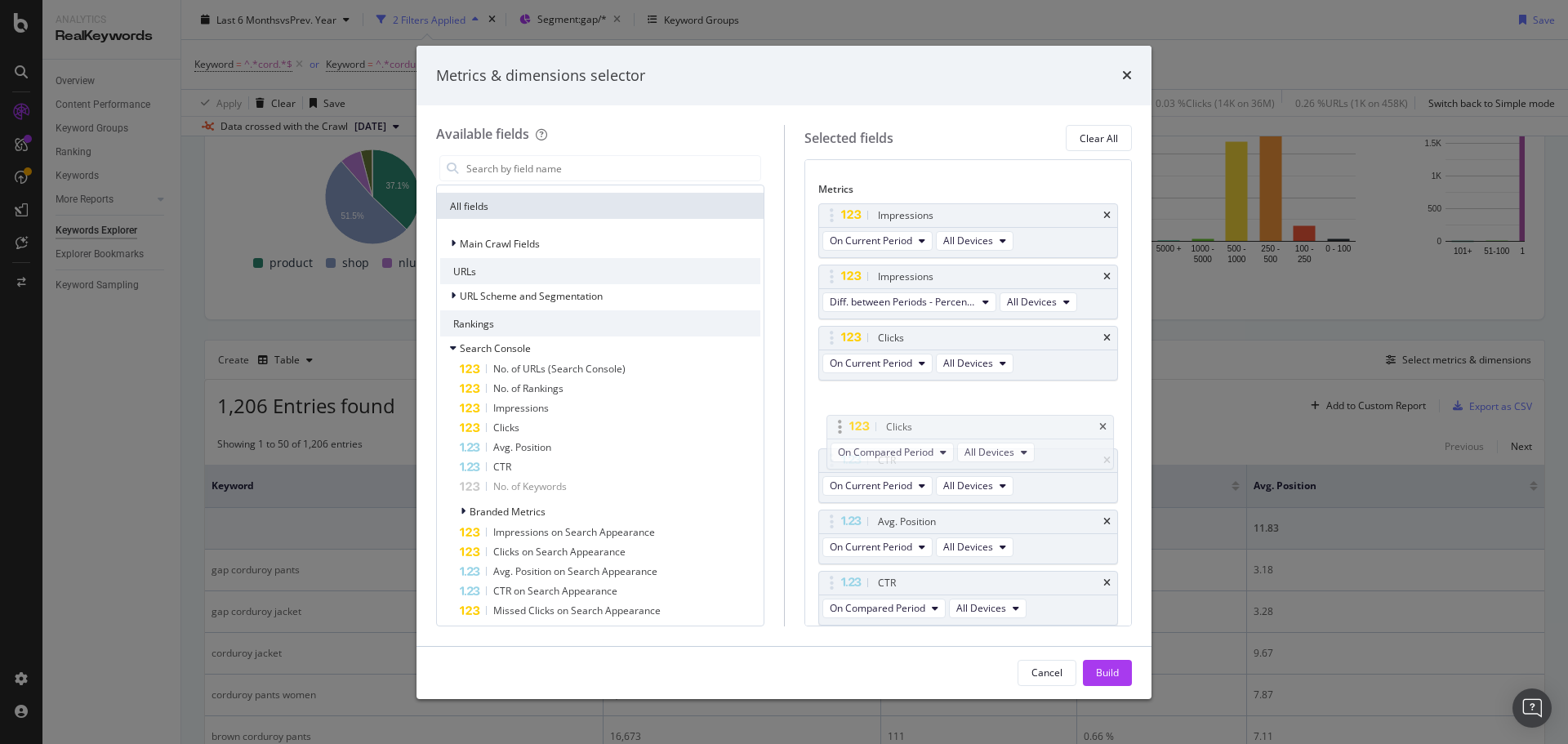
drag, startPoint x: 832, startPoint y: 521, endPoint x: 836, endPoint y: 403, distance: 118.1
click at [836, 403] on body "Analytics RealKeywords Overview Content Performance Keyword Groups Ranking Keyw…" at bounding box center [784, 372] width 1568 height 744
click at [910, 427] on span "On Compared Period" at bounding box center [877, 425] width 95 height 14
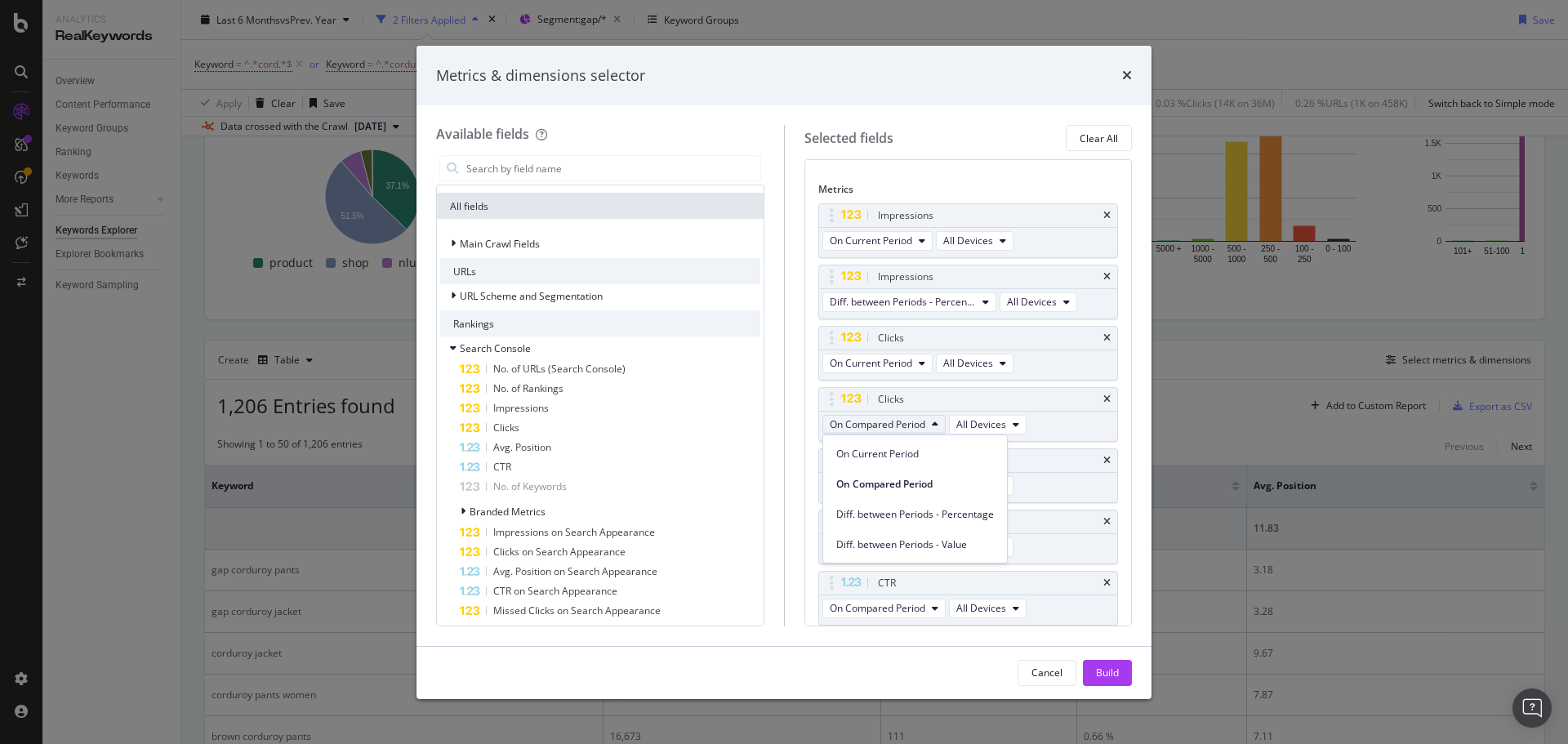
click at [937, 514] on span "Diff. between Periods - Percentage" at bounding box center [915, 514] width 157 height 15
click at [1103, 520] on icon "times" at bounding box center [1106, 522] width 7 height 10
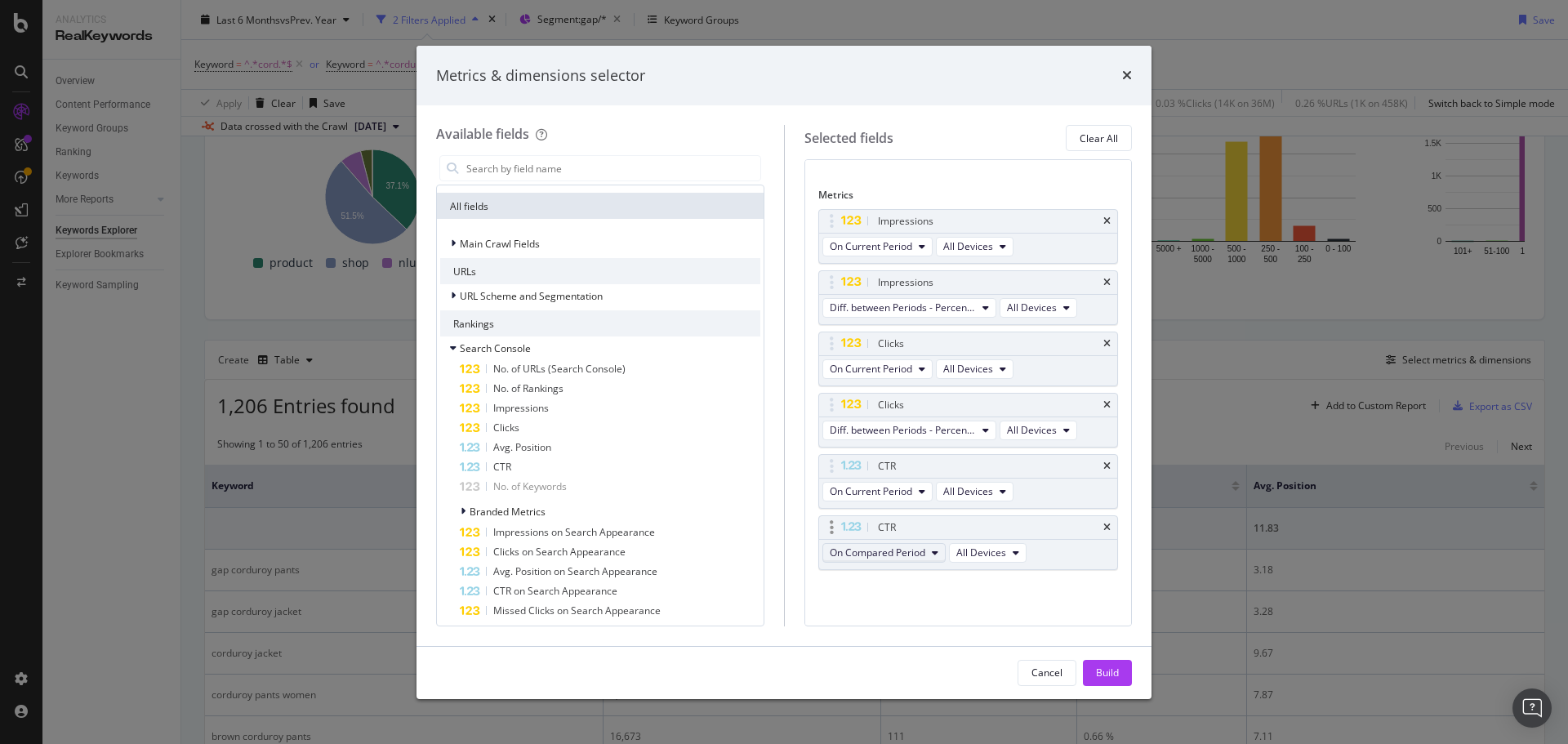
scroll to position [72, 0]
click at [910, 553] on span "On Compared Period" at bounding box center [877, 552] width 95 height 14
click at [968, 635] on span "Diff. between Periods - Percentage" at bounding box center [915, 642] width 157 height 15
click at [1111, 673] on div "Build" at bounding box center [1107, 672] width 23 height 14
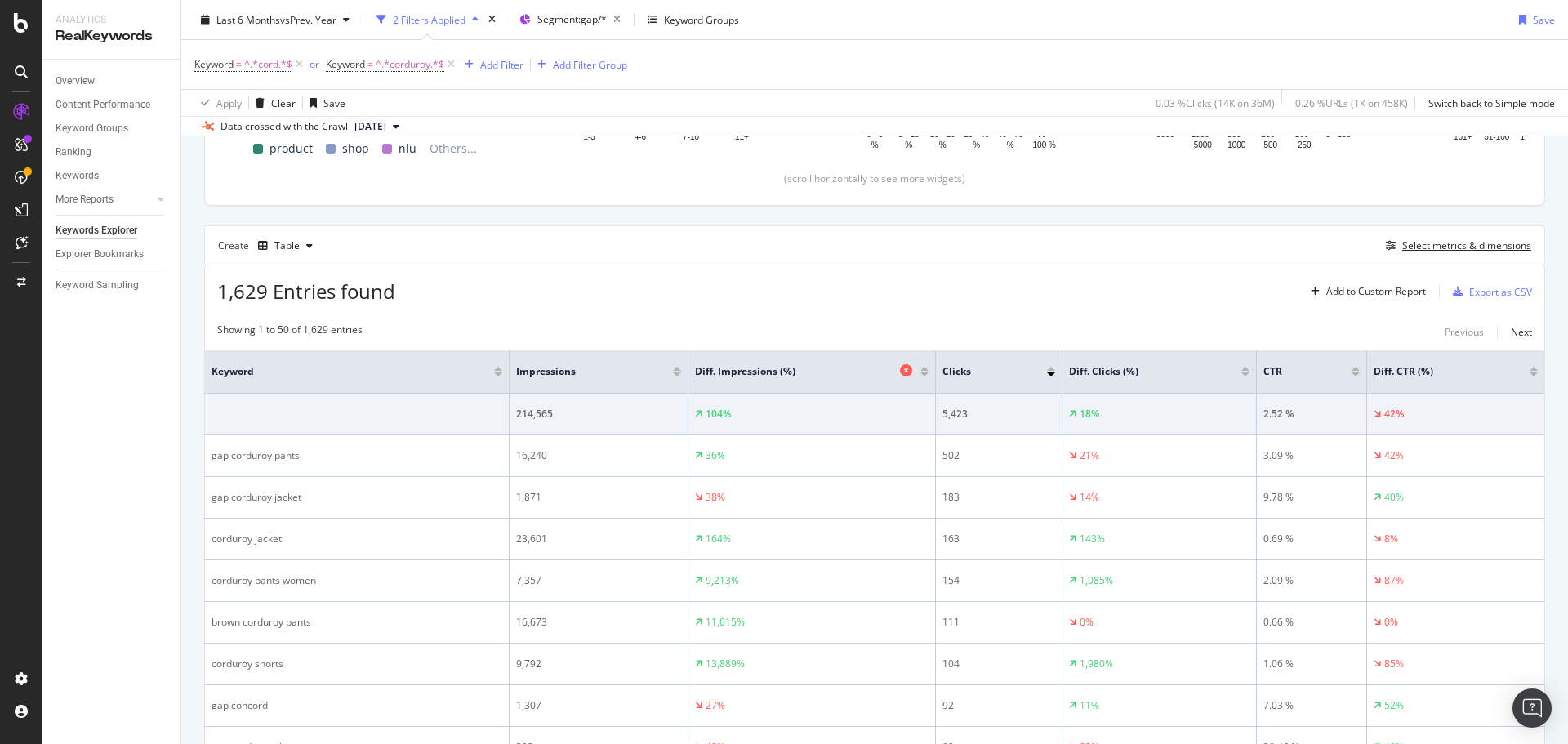
scroll to position [428, 0]
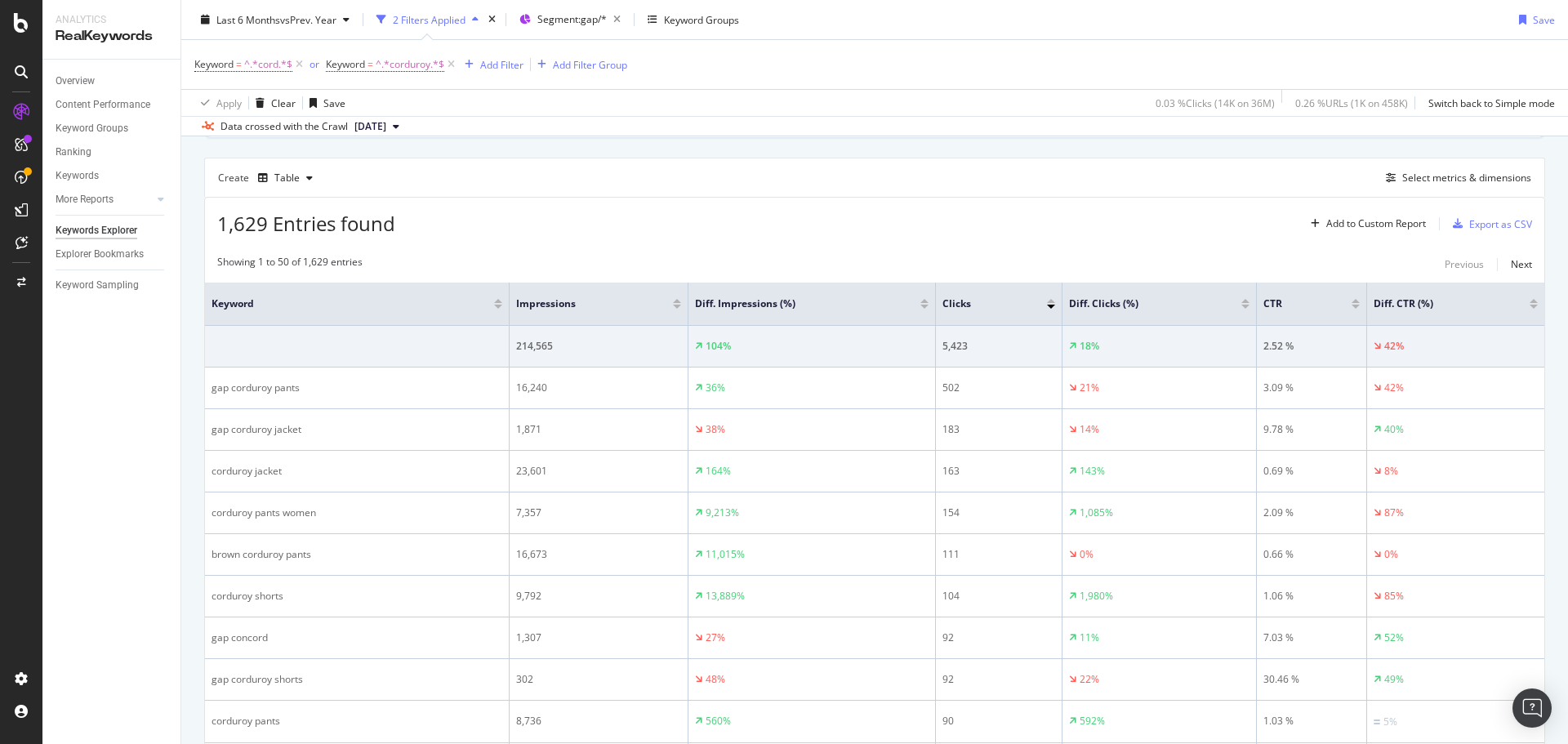
click at [1003, 56] on div "Keyword = ^.*cord.*$ or Keyword = ^.*corduroy.*$ Add Filter Add Filter Group" at bounding box center [875, 65] width 1361 height 49
